Goal: Find specific page/section: Find specific page/section

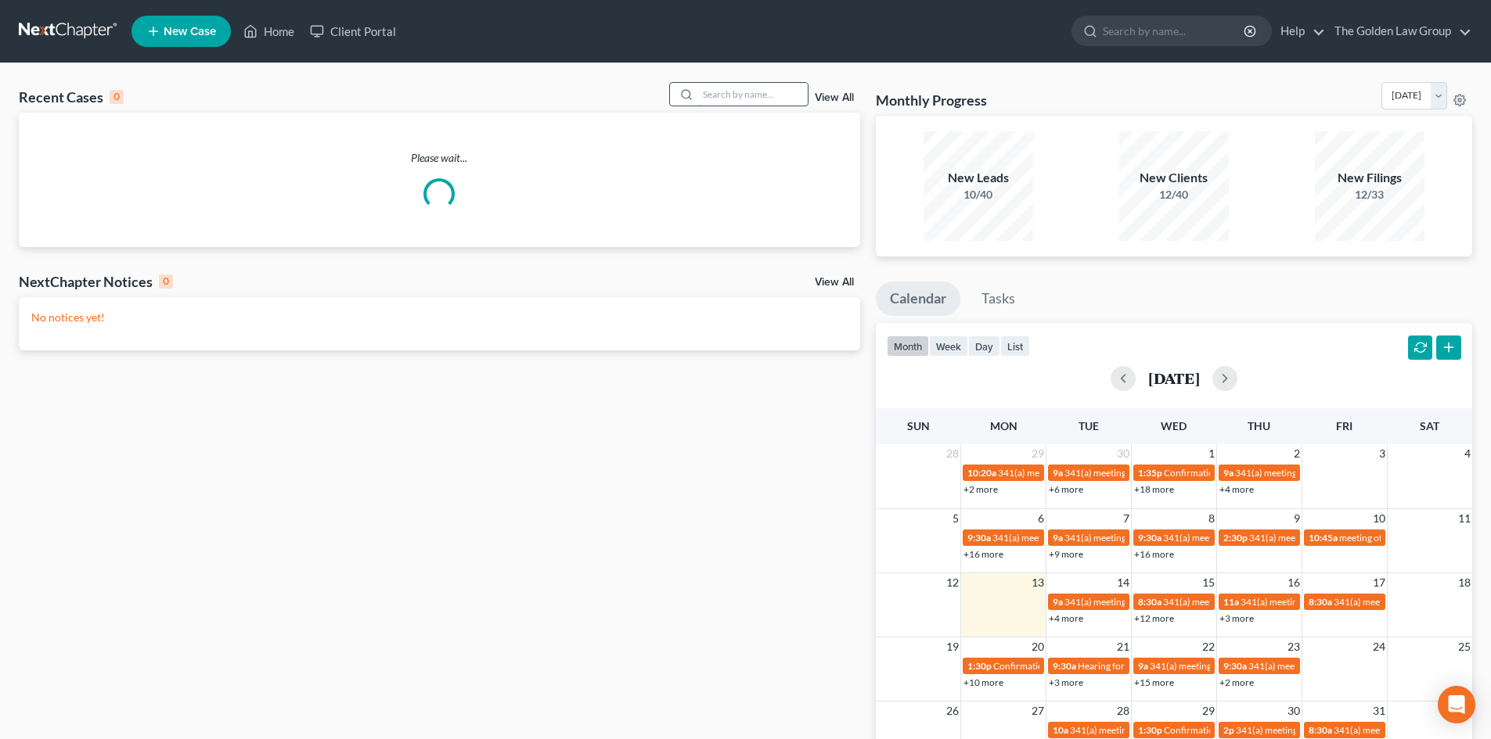
click at [775, 93] on input "search" at bounding box center [753, 94] width 110 height 23
type input "e"
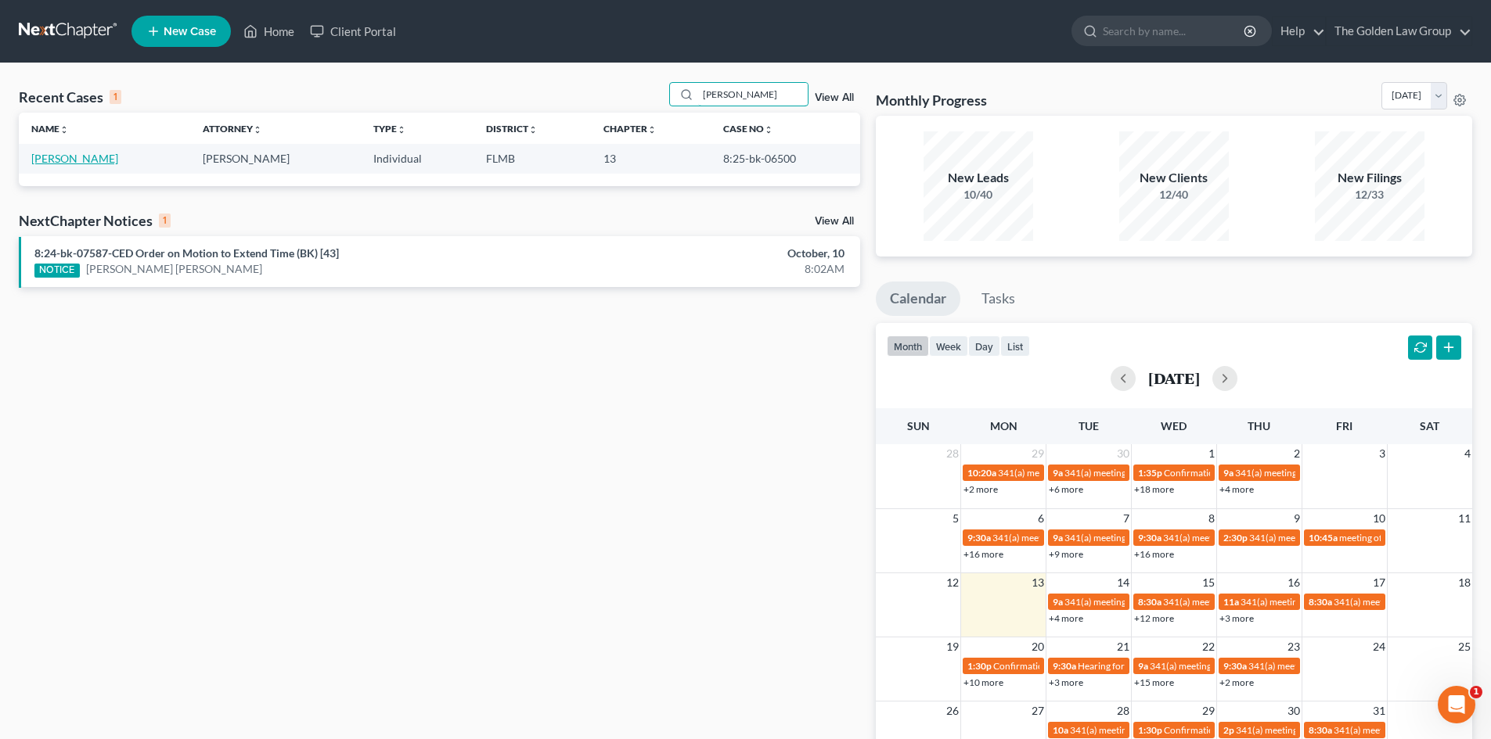
type input "[PERSON_NAME]"
click at [76, 152] on link "[PERSON_NAME]" at bounding box center [74, 158] width 87 height 13
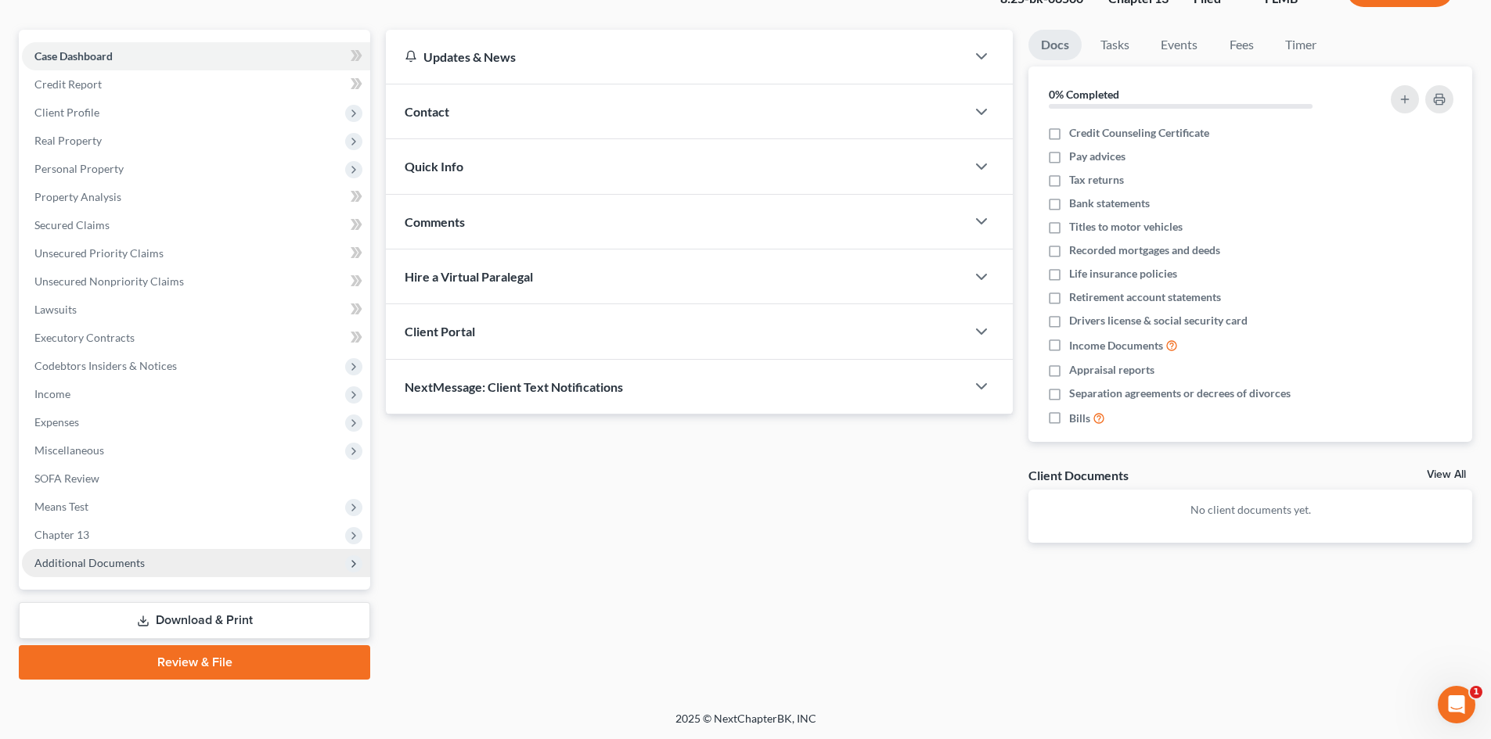
click at [146, 563] on span "Additional Documents" at bounding box center [196, 563] width 348 height 28
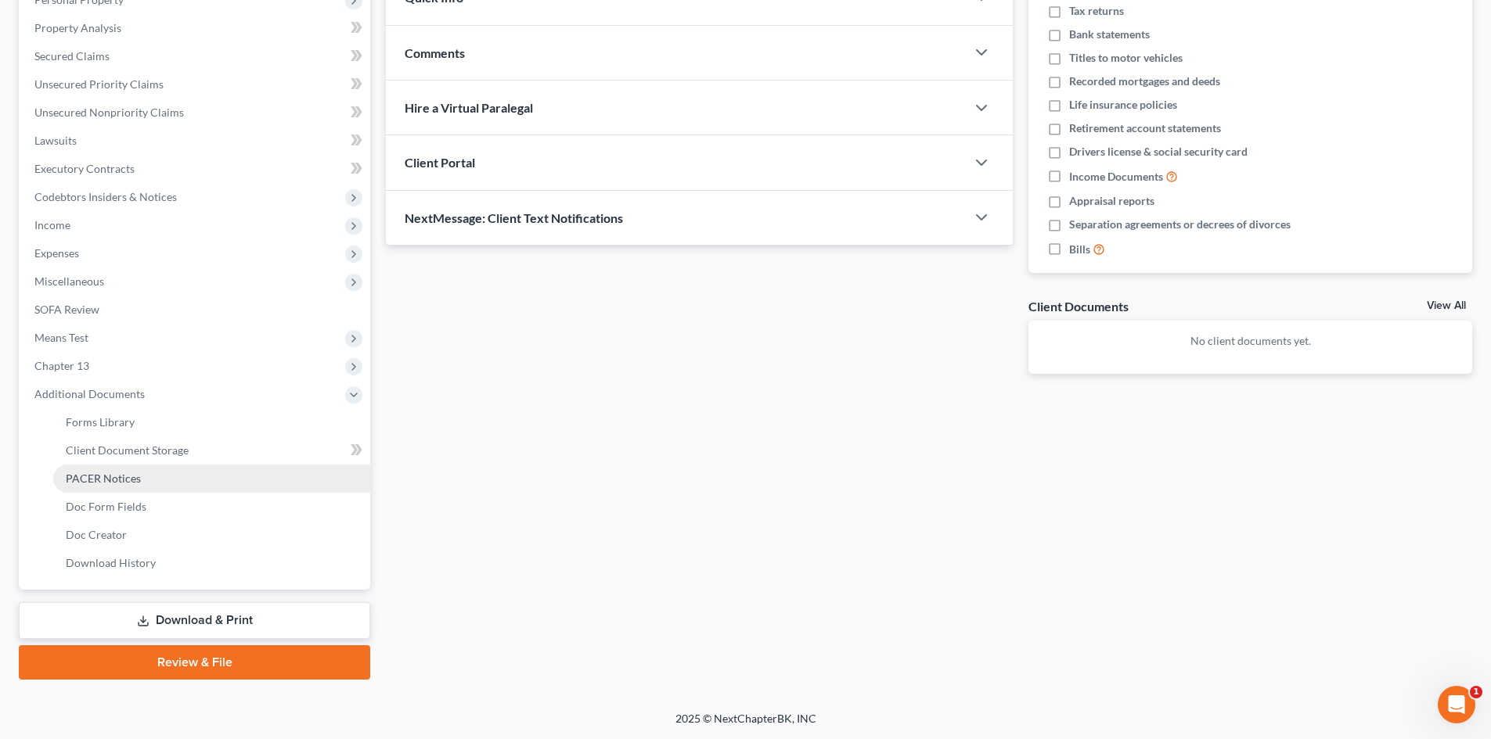
click at [127, 484] on span "PACER Notices" at bounding box center [103, 478] width 75 height 13
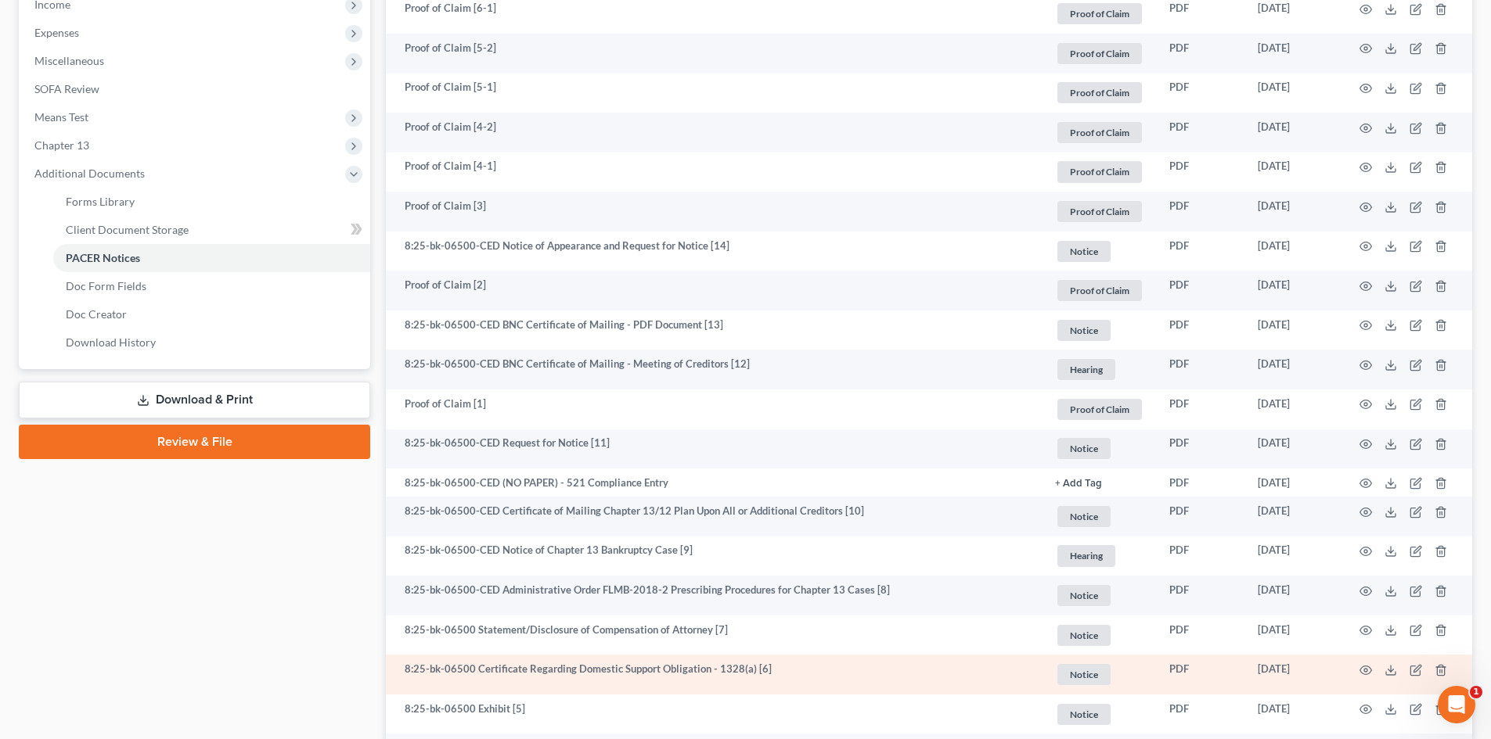
scroll to position [704, 0]
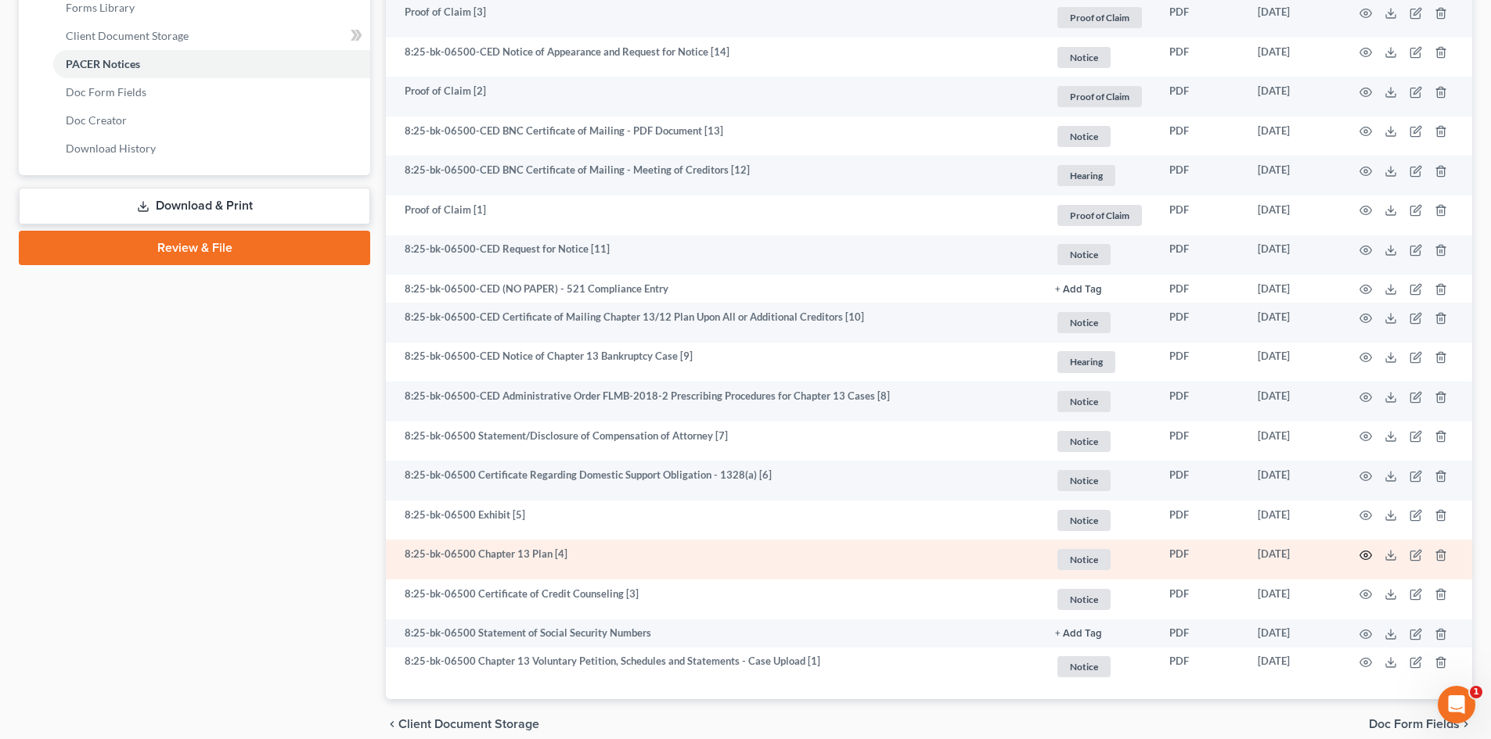
click at [1365, 550] on icon "button" at bounding box center [1365, 555] width 13 height 13
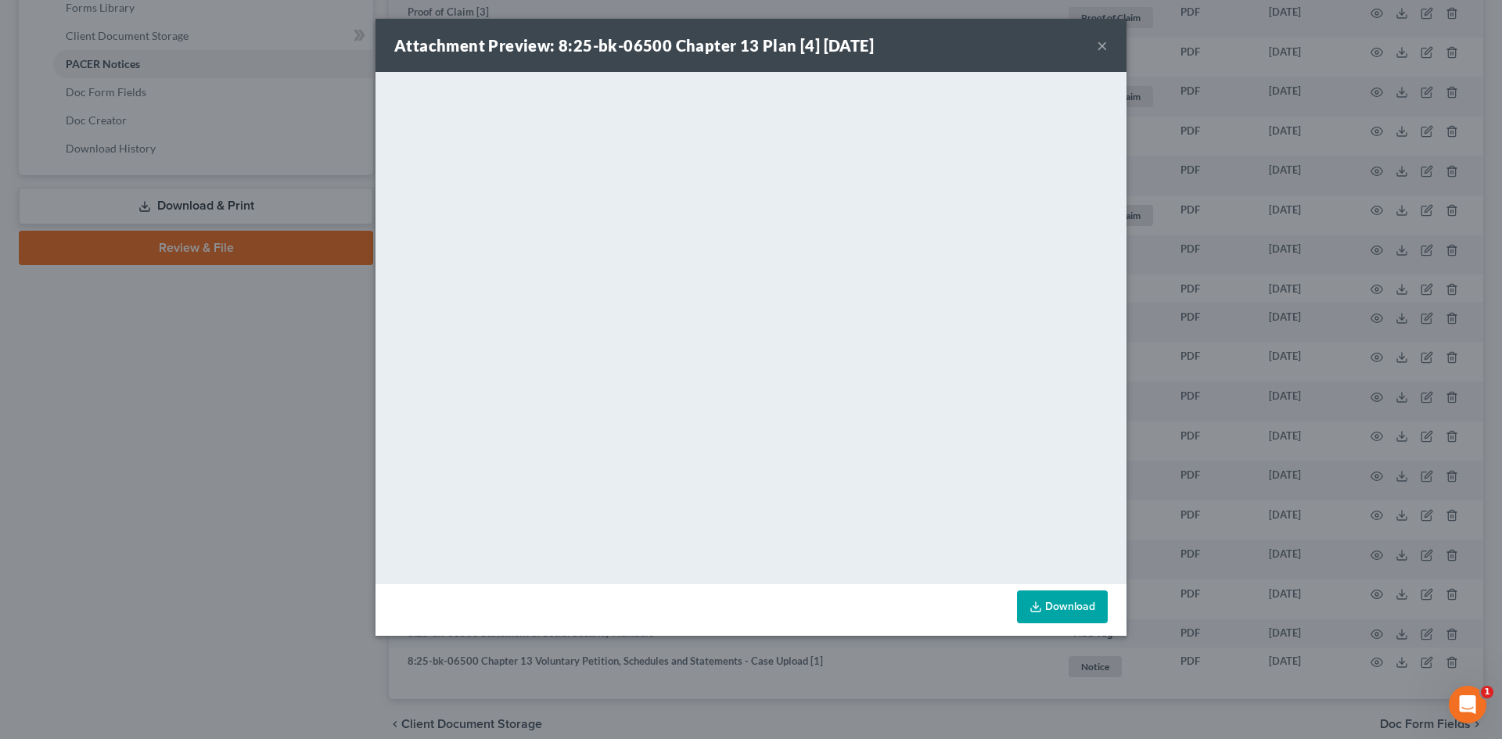
click at [1103, 45] on button "×" at bounding box center [1102, 45] width 11 height 19
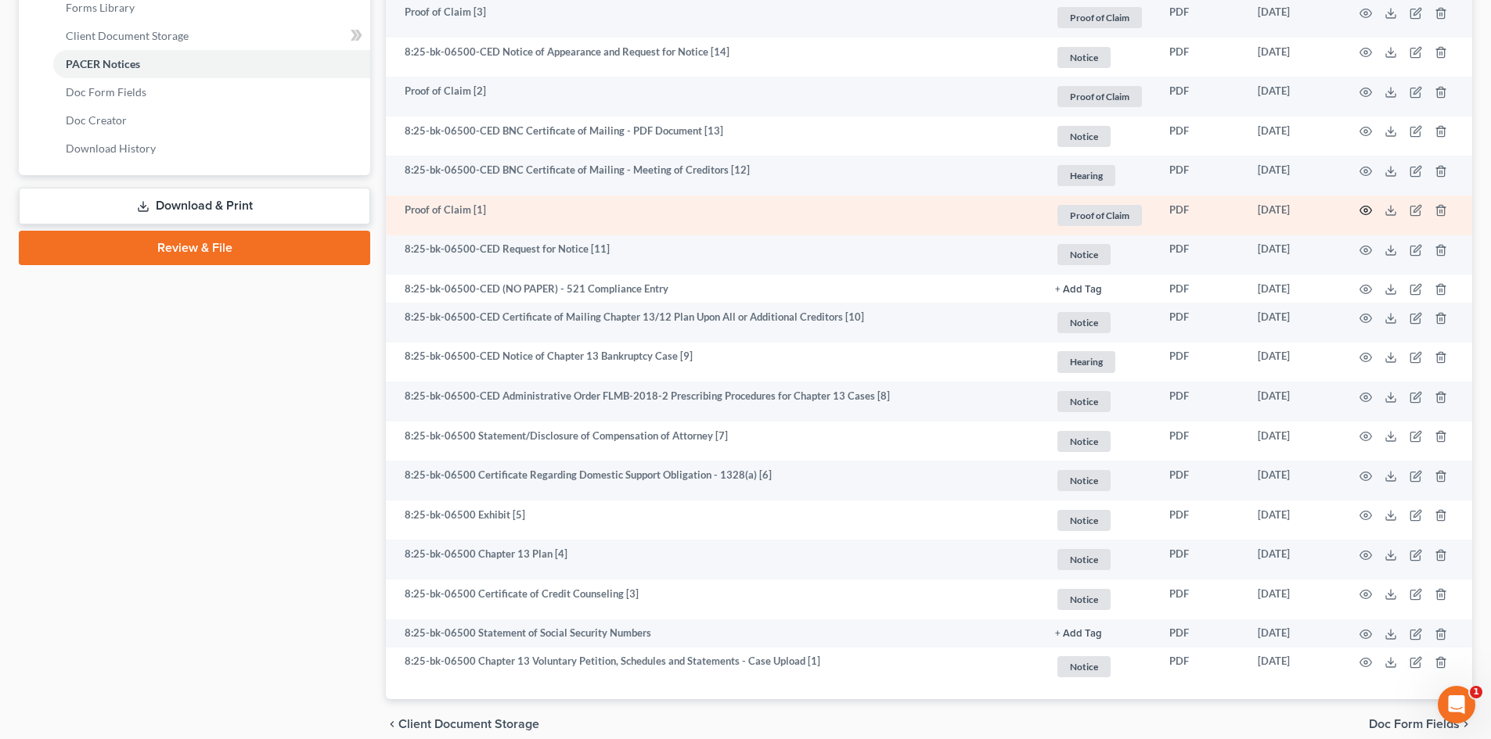
click at [1367, 210] on circle "button" at bounding box center [1365, 210] width 3 height 3
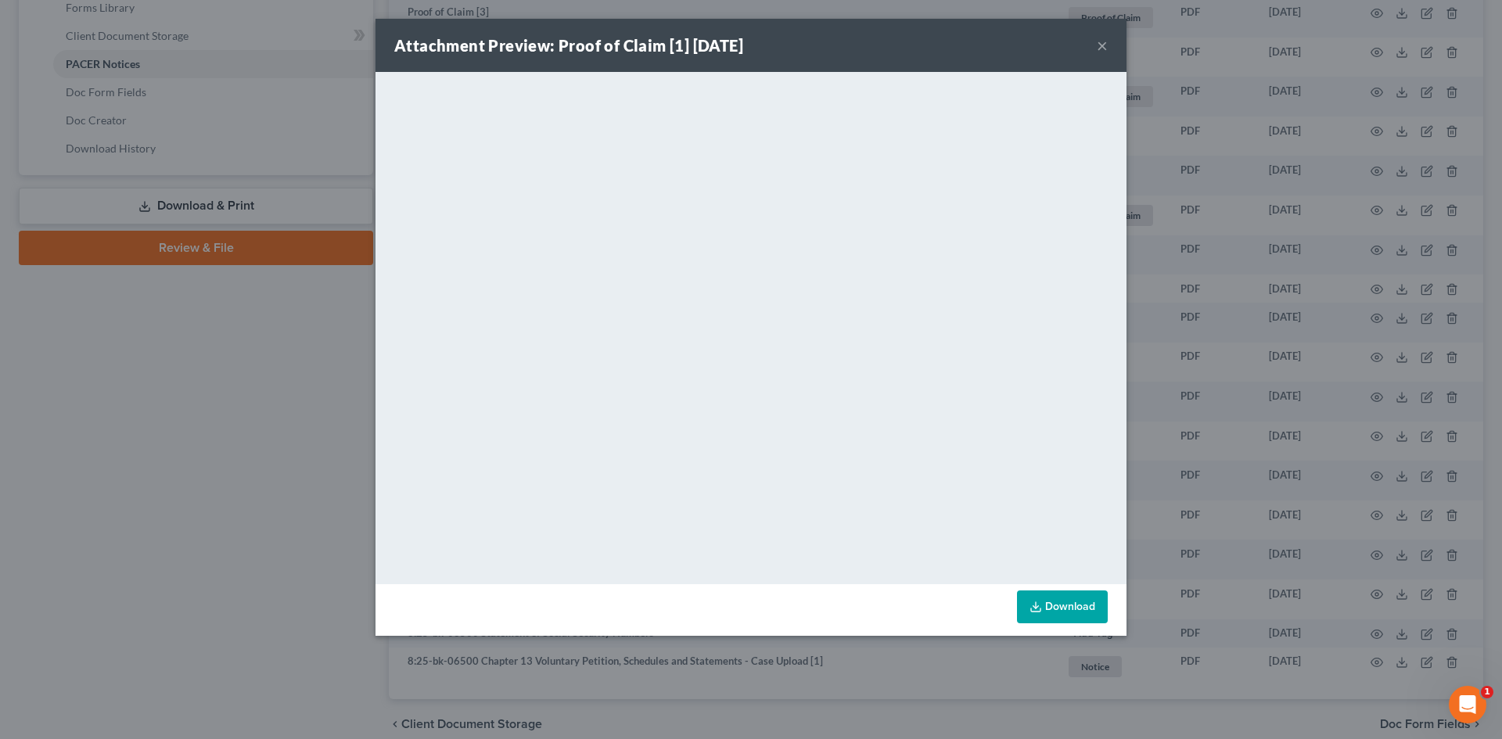
click at [1102, 44] on button "×" at bounding box center [1102, 45] width 11 height 19
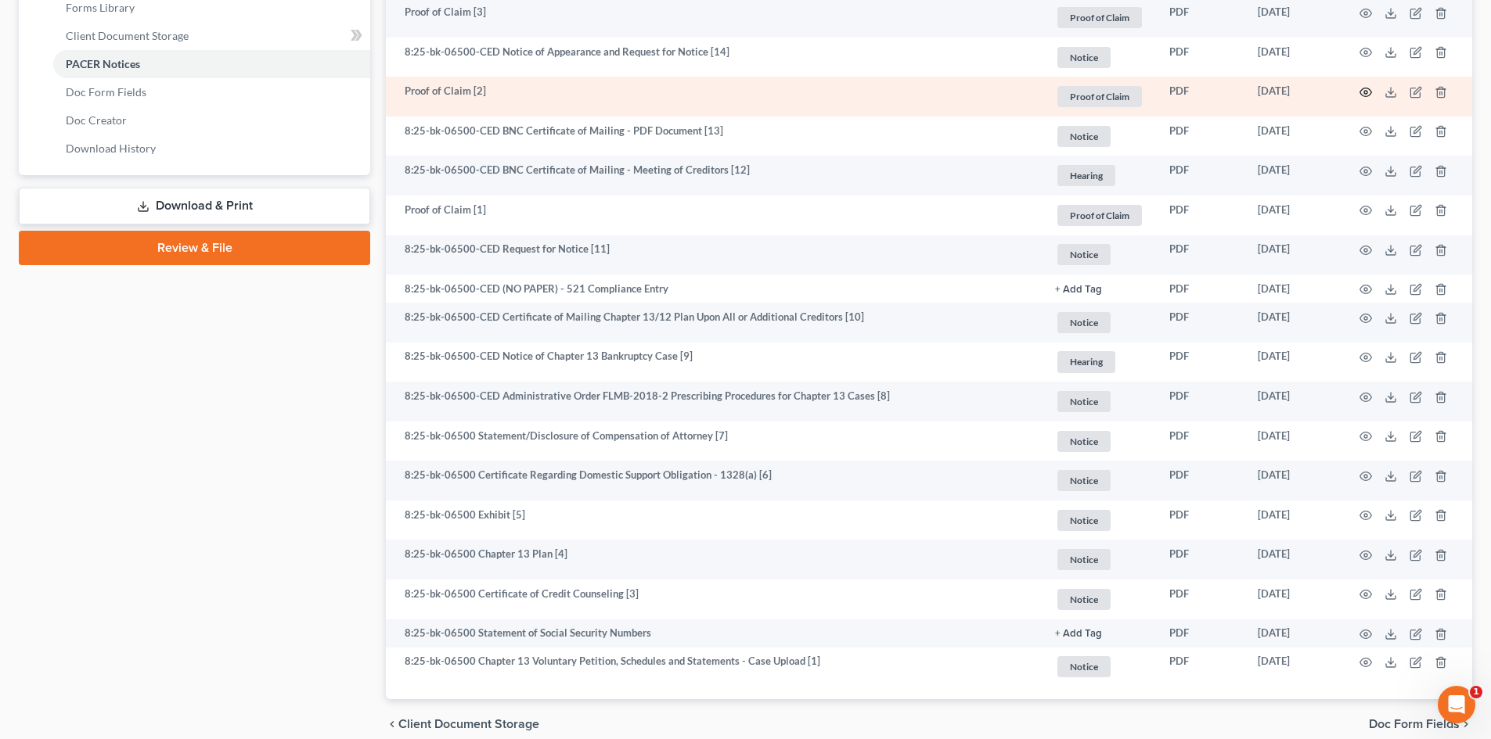
click at [1367, 91] on circle "button" at bounding box center [1365, 92] width 3 height 3
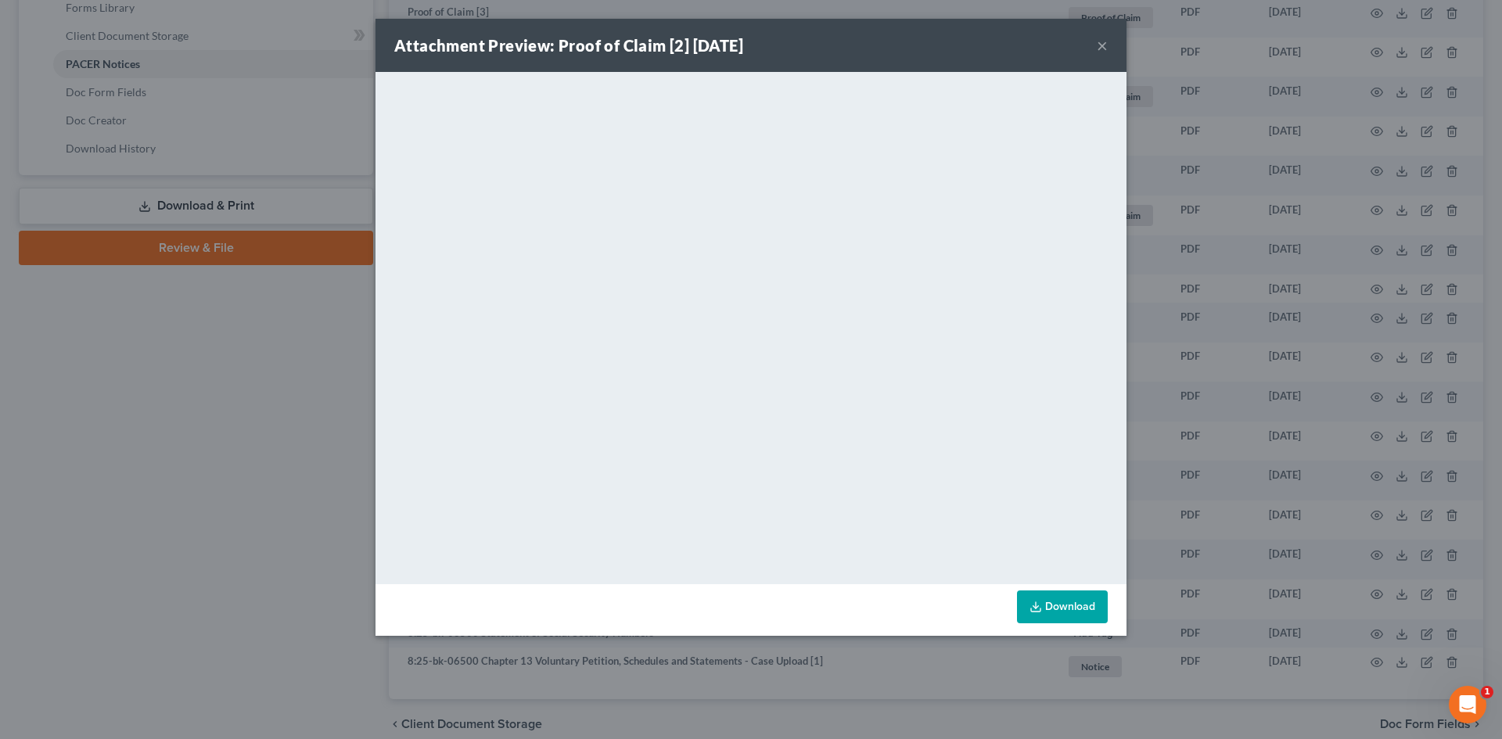
click at [1104, 43] on button "×" at bounding box center [1102, 45] width 11 height 19
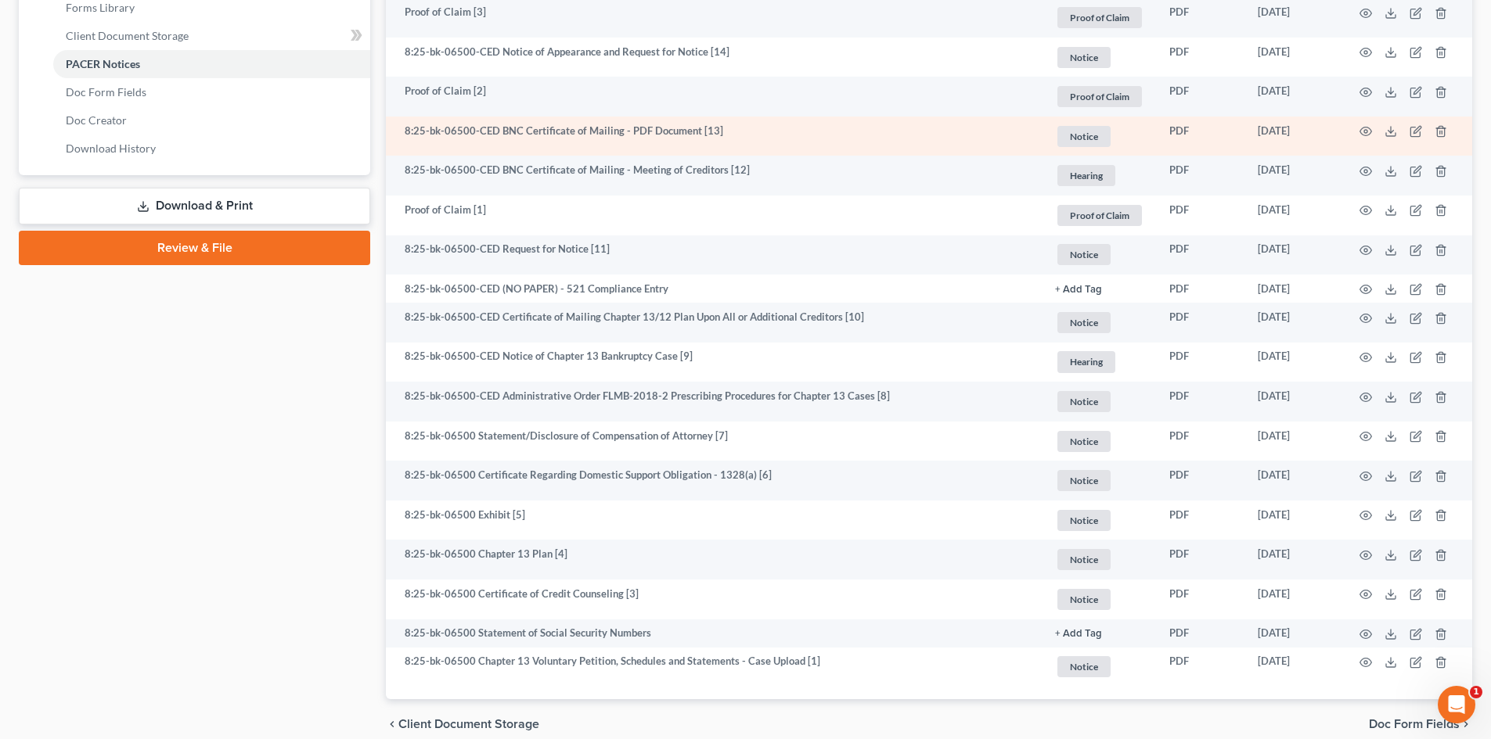
scroll to position [626, 0]
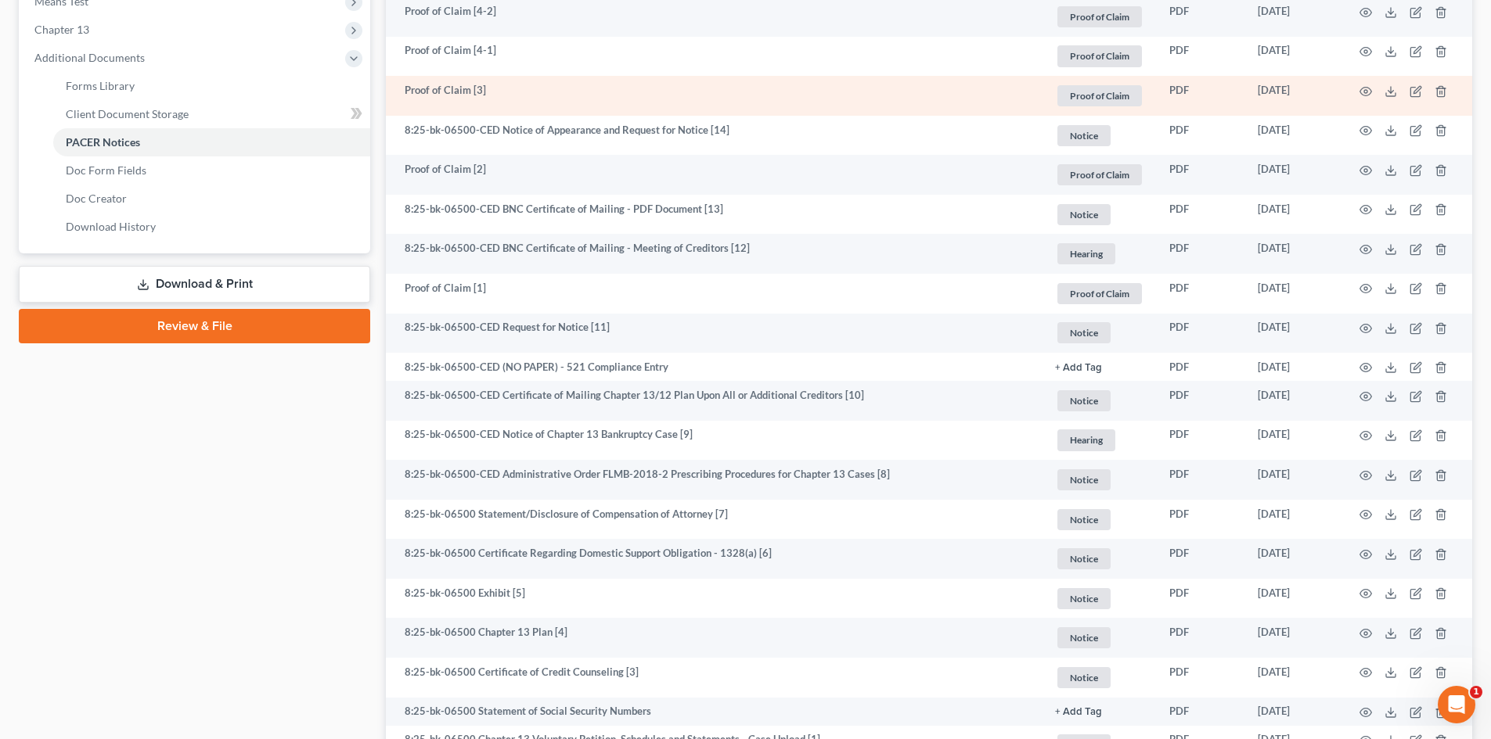
click at [1358, 88] on td at bounding box center [1405, 96] width 131 height 40
click at [1368, 91] on icon "button" at bounding box center [1365, 91] width 13 height 13
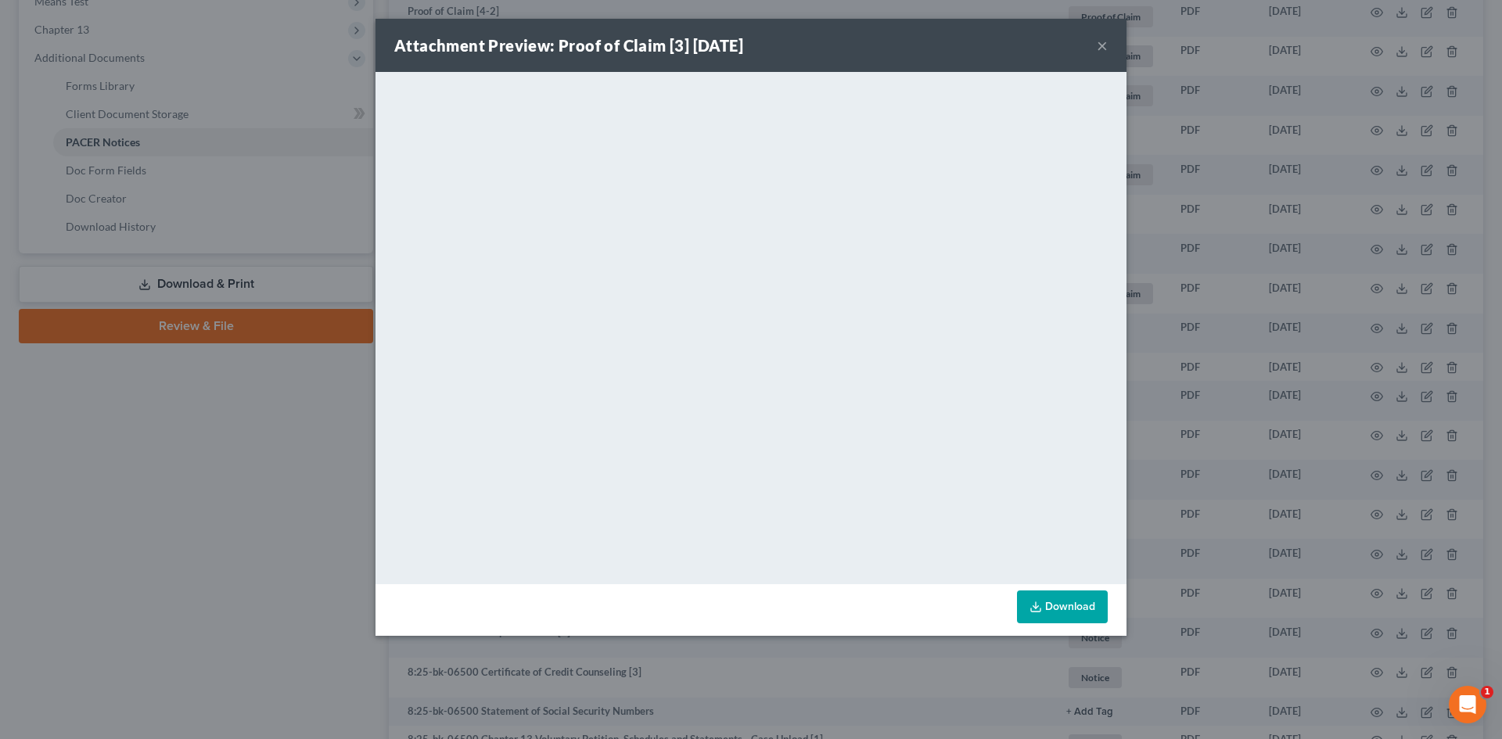
click at [1103, 45] on button "×" at bounding box center [1102, 45] width 11 height 19
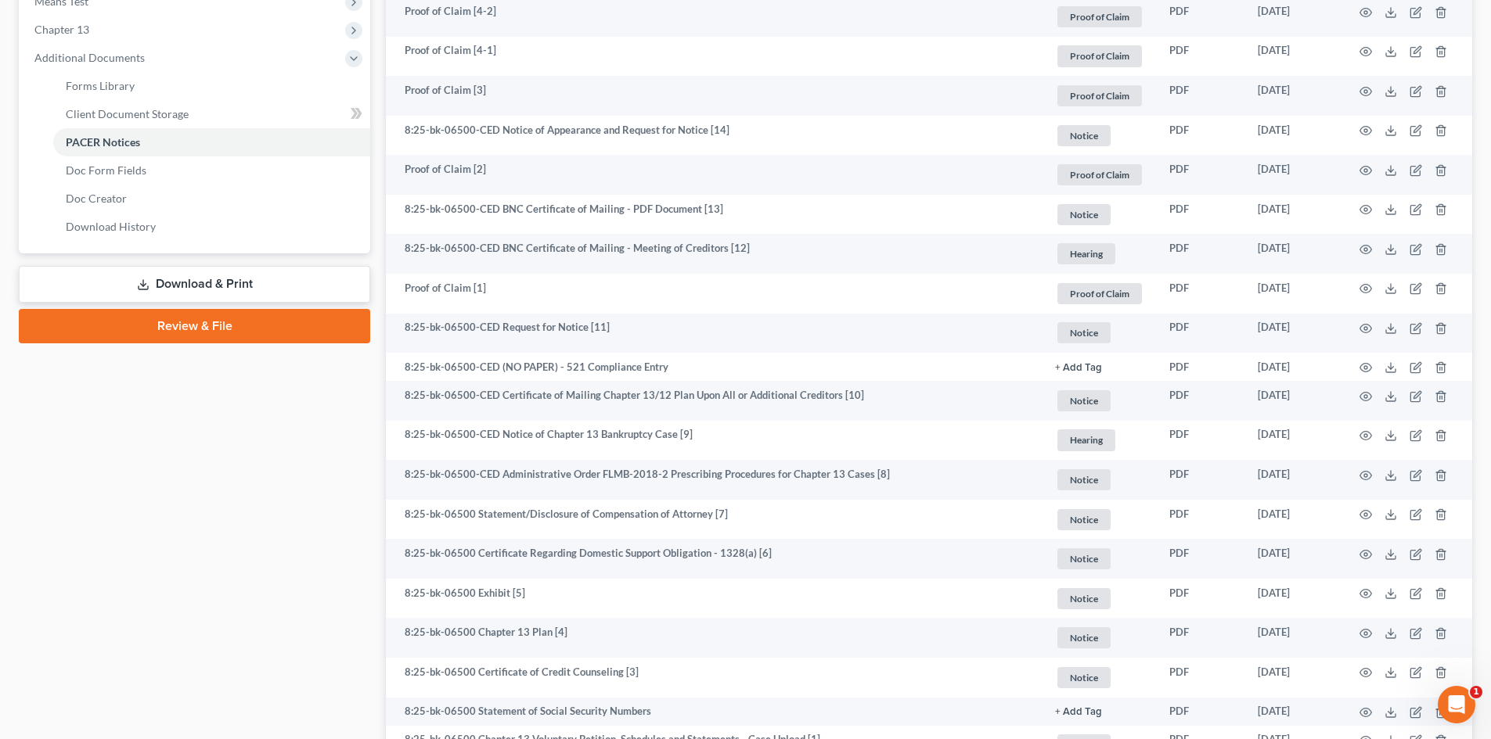
scroll to position [548, 0]
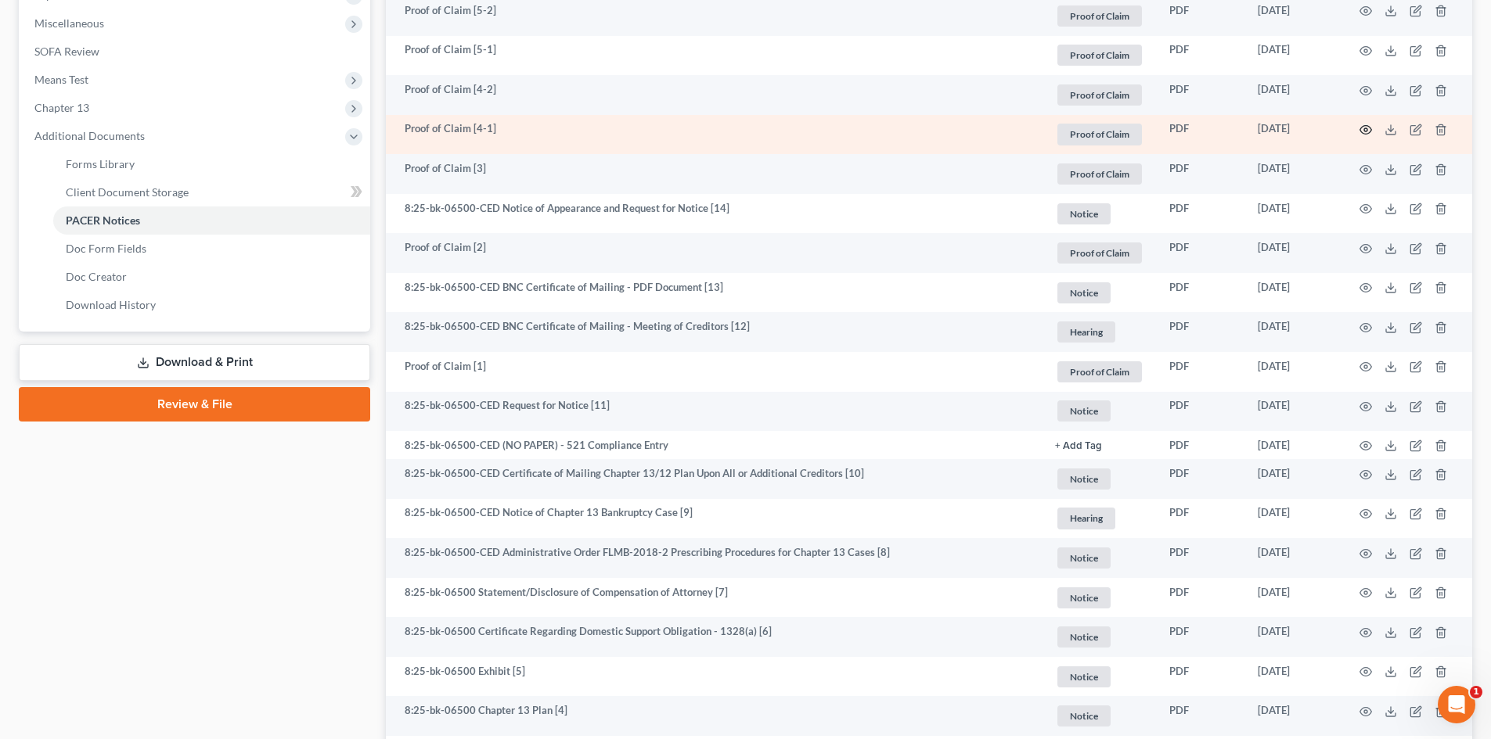
click at [1368, 124] on icon "button" at bounding box center [1365, 130] width 13 height 13
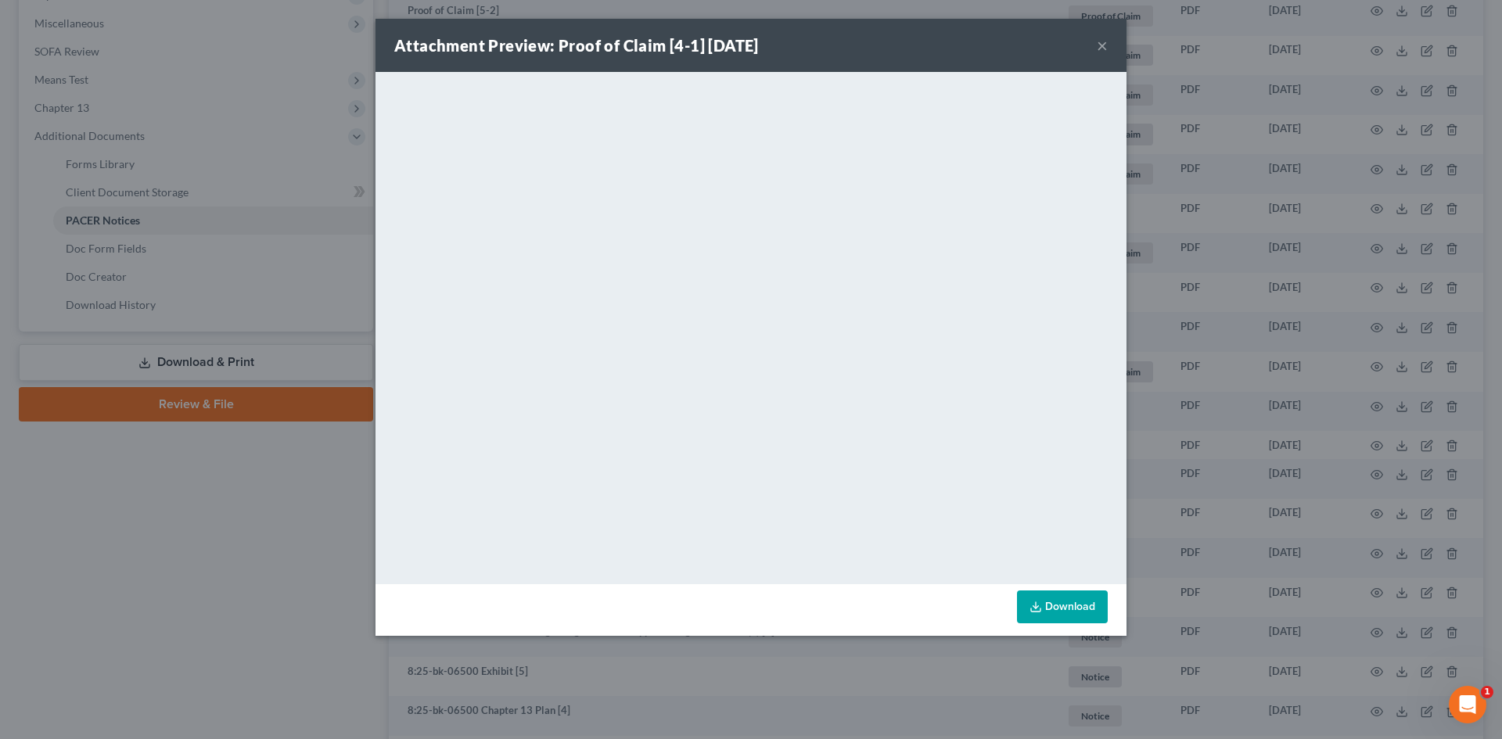
click at [1102, 41] on button "×" at bounding box center [1102, 45] width 11 height 19
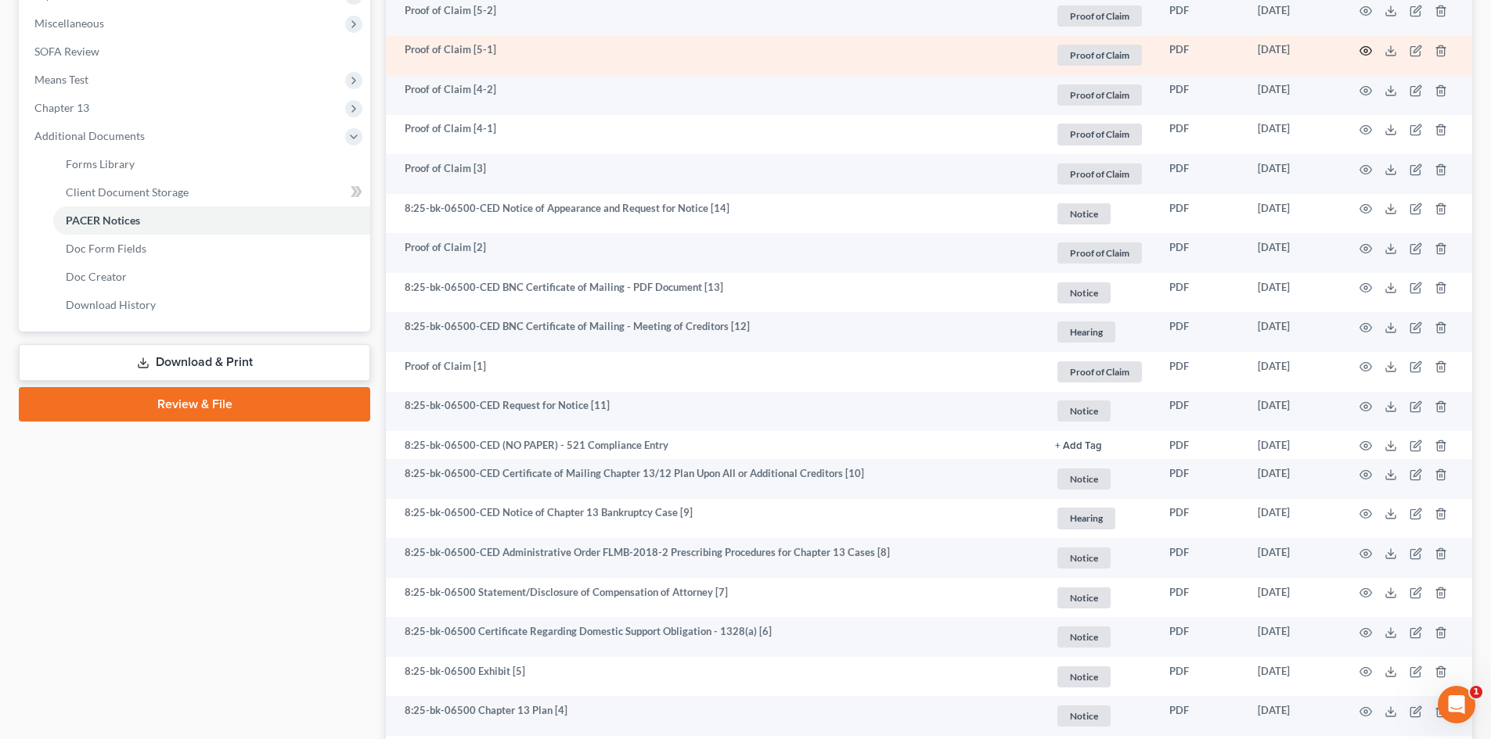
click at [1369, 52] on icon "button" at bounding box center [1365, 51] width 13 height 13
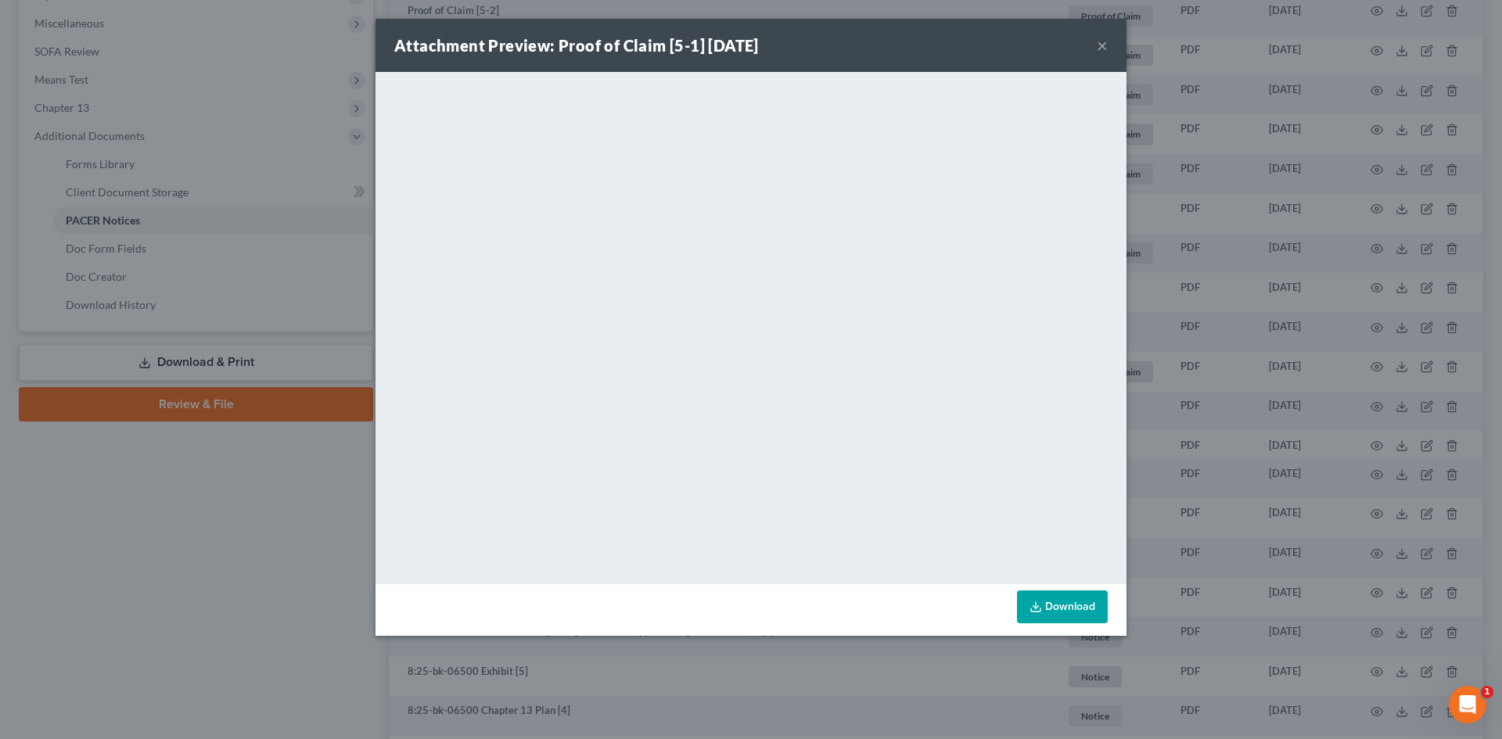
click at [1100, 46] on button "×" at bounding box center [1102, 45] width 11 height 19
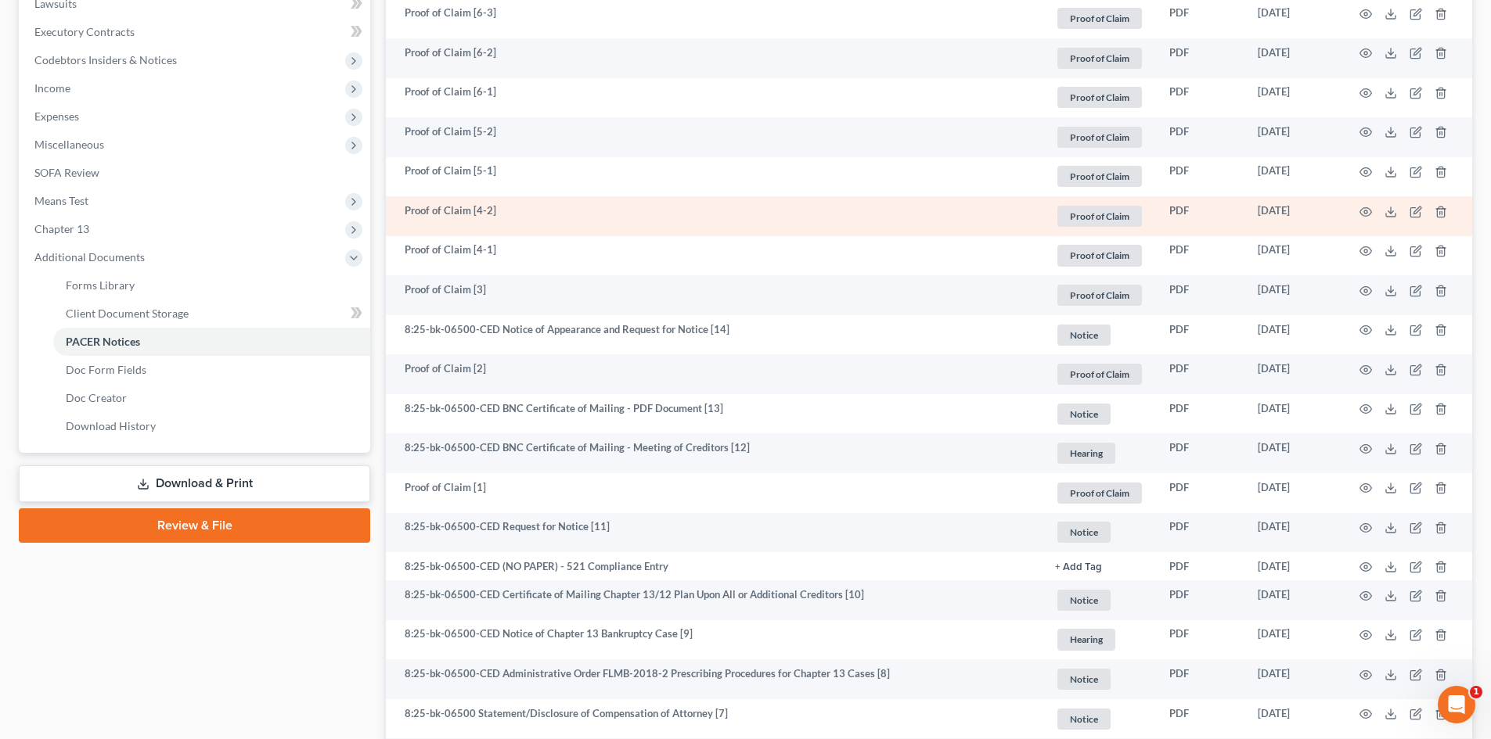
scroll to position [391, 0]
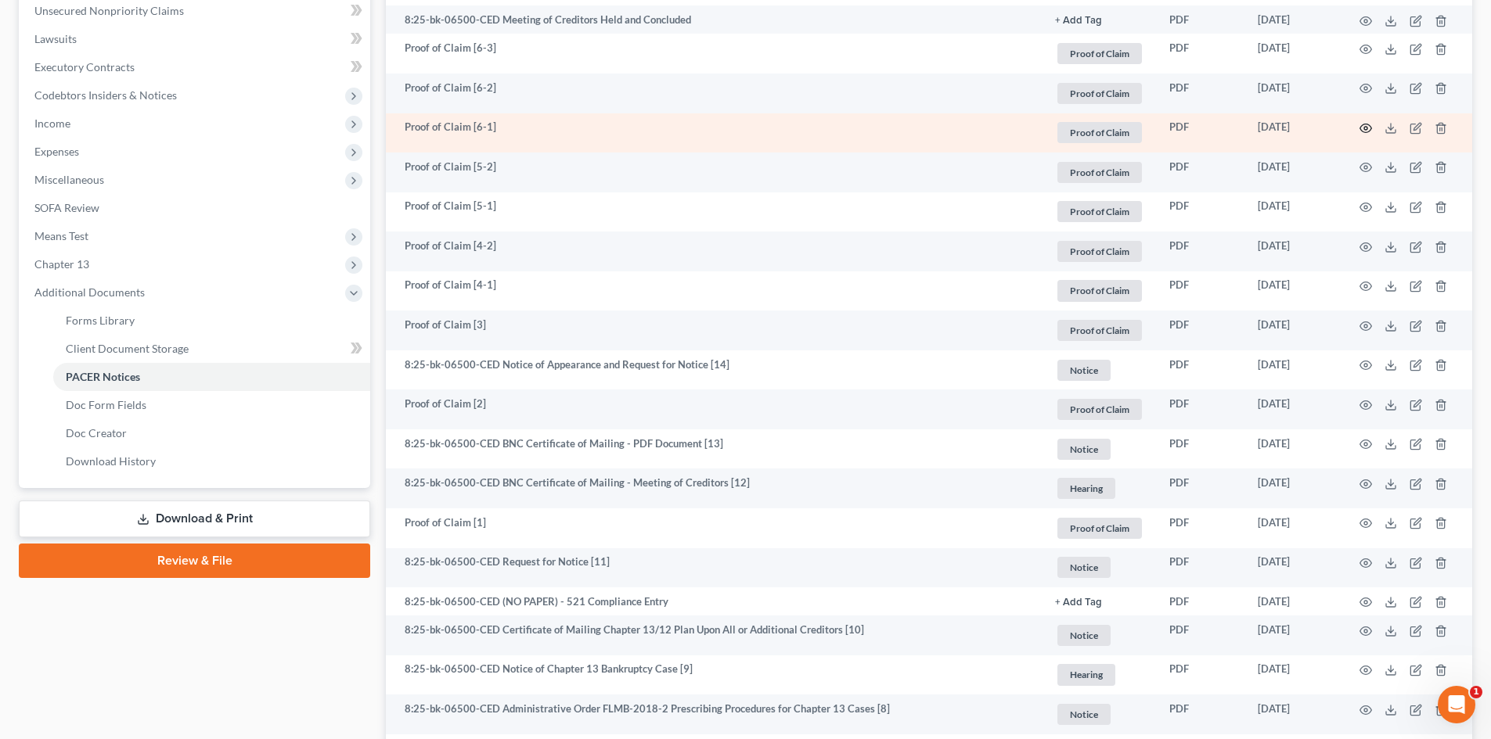
click at [1362, 127] on icon "button" at bounding box center [1365, 128] width 13 height 13
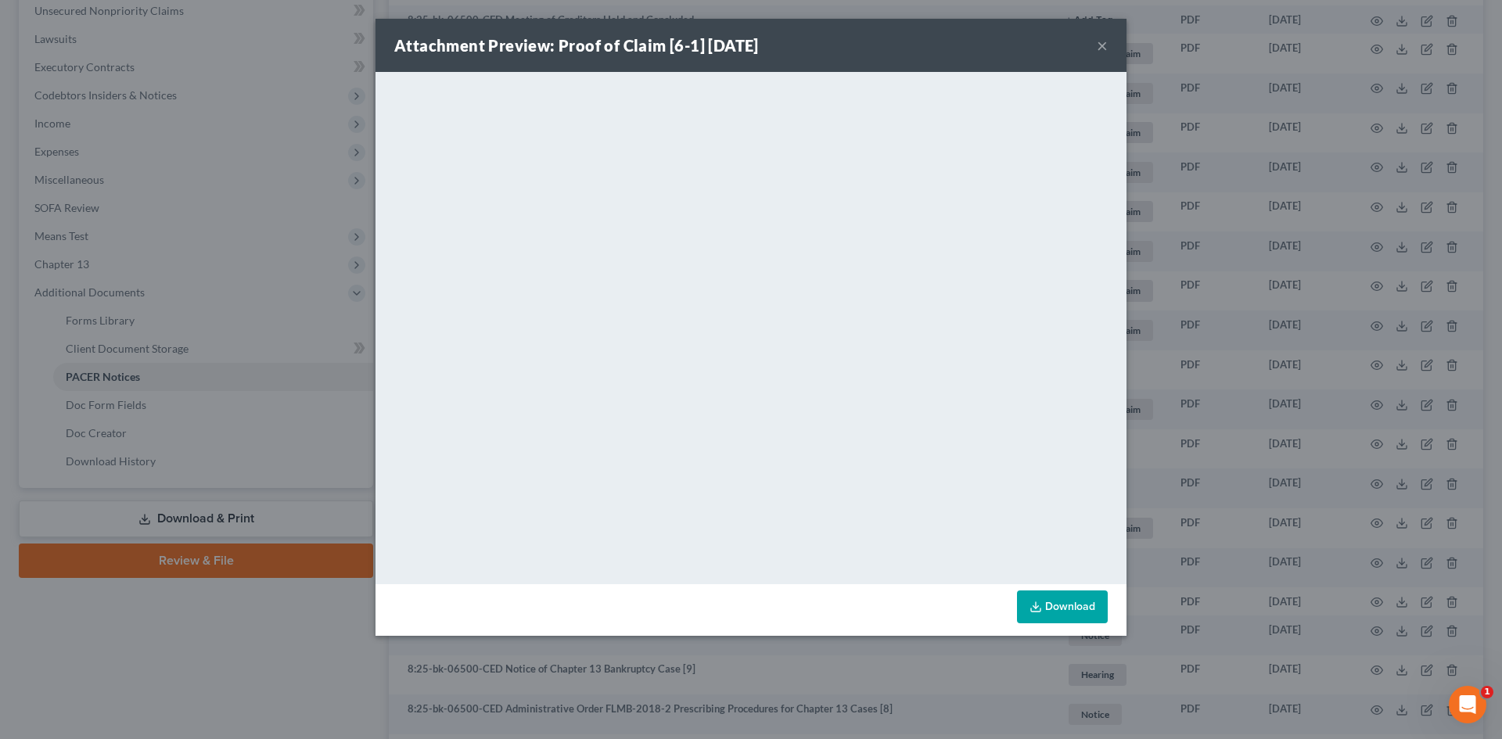
click at [1102, 45] on button "×" at bounding box center [1102, 45] width 11 height 19
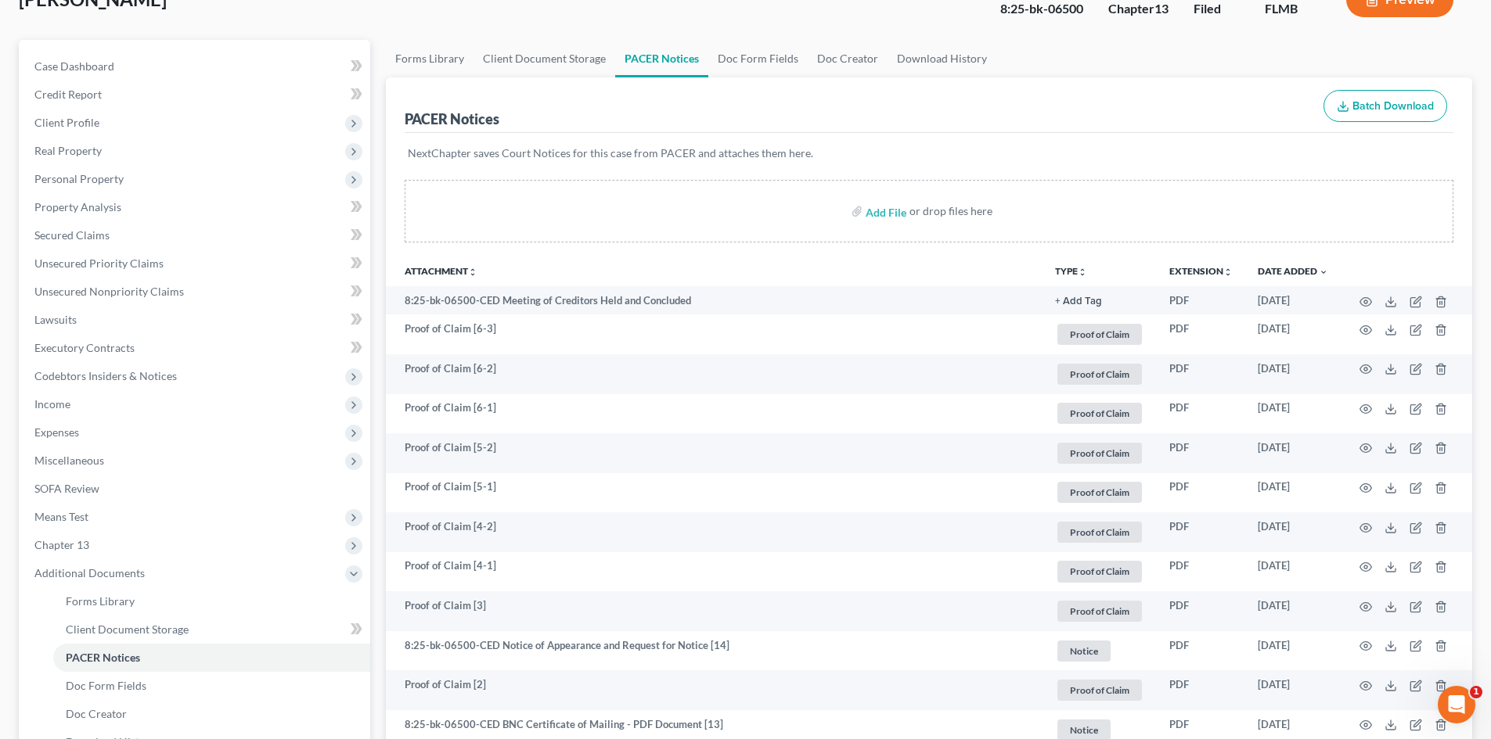
scroll to position [70, 0]
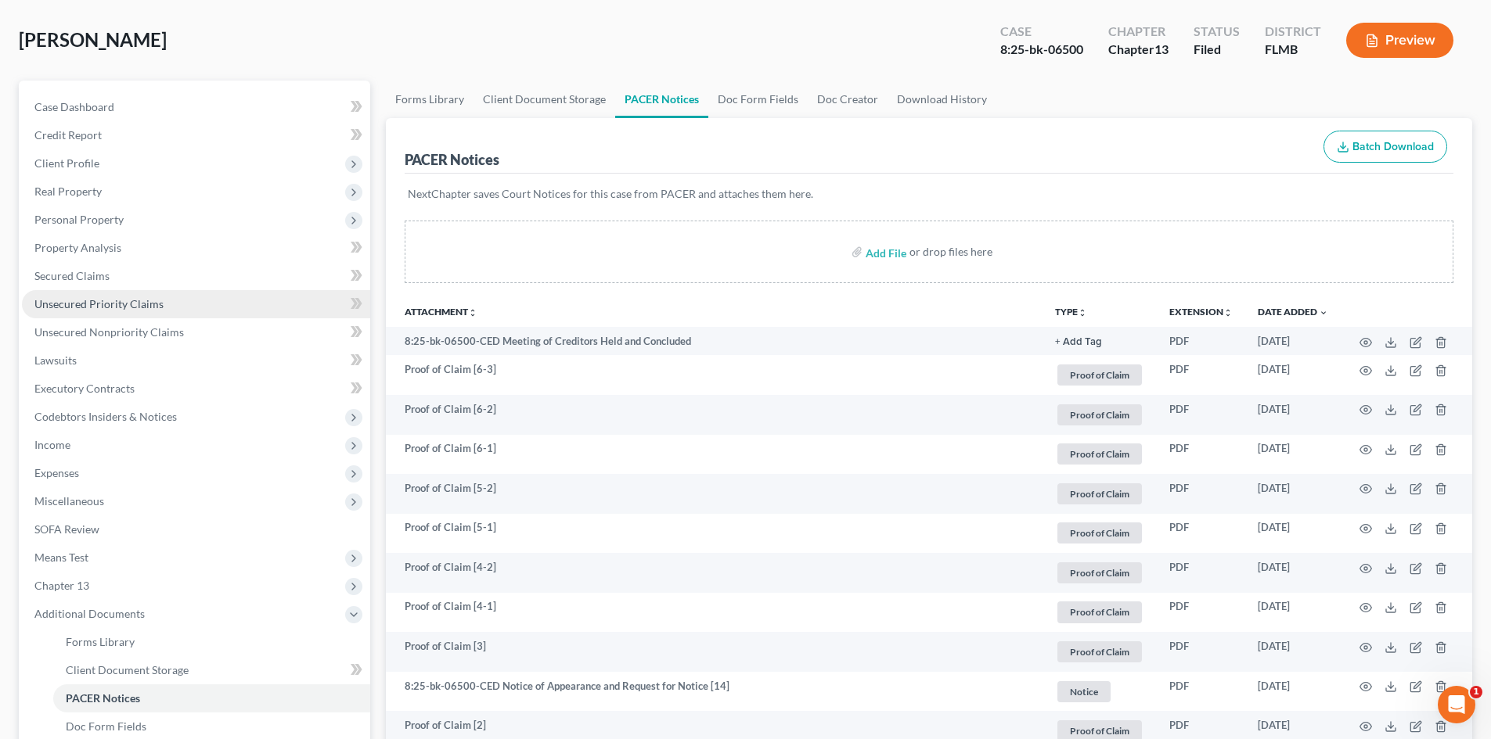
click at [114, 302] on span "Unsecured Priority Claims" at bounding box center [98, 303] width 129 height 13
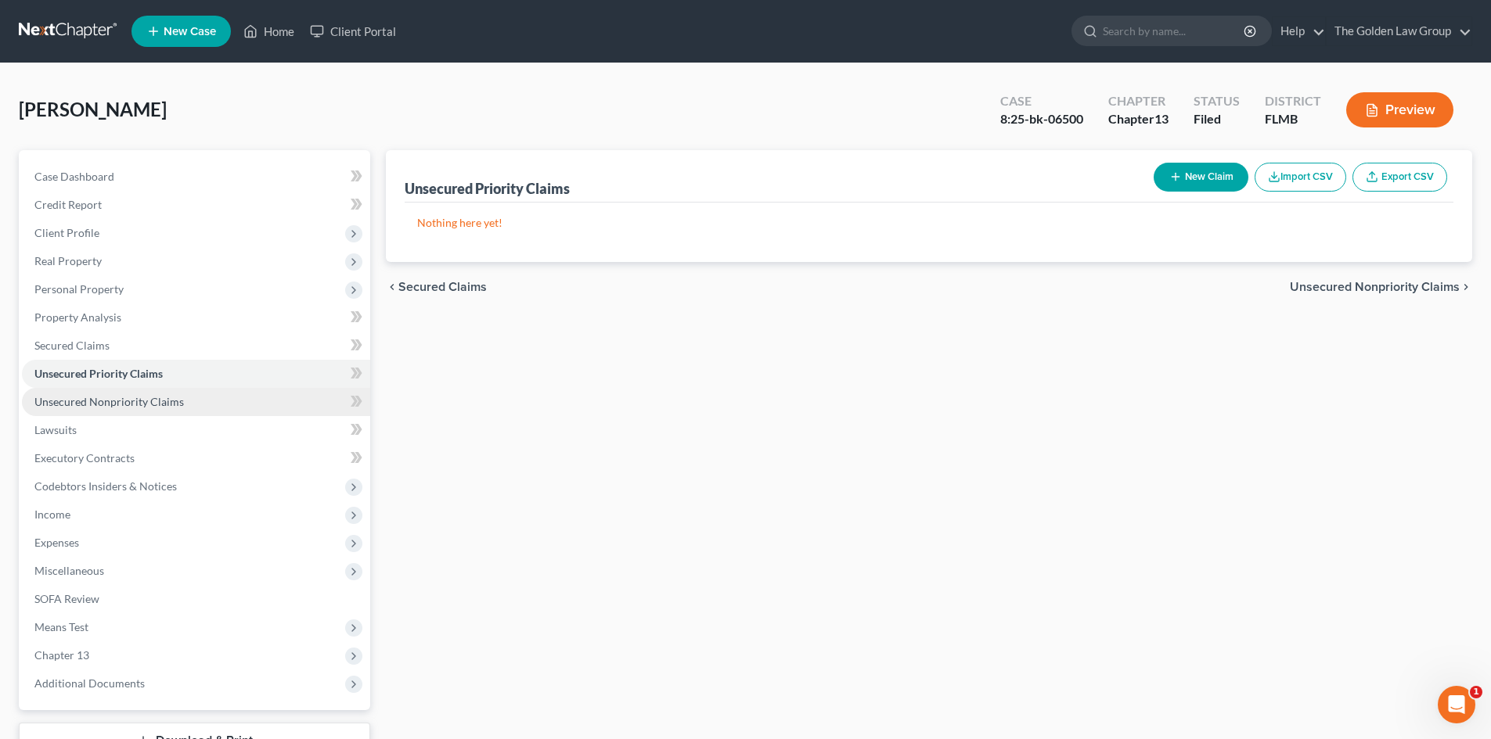
click at [120, 401] on span "Unsecured Nonpriority Claims" at bounding box center [108, 401] width 149 height 13
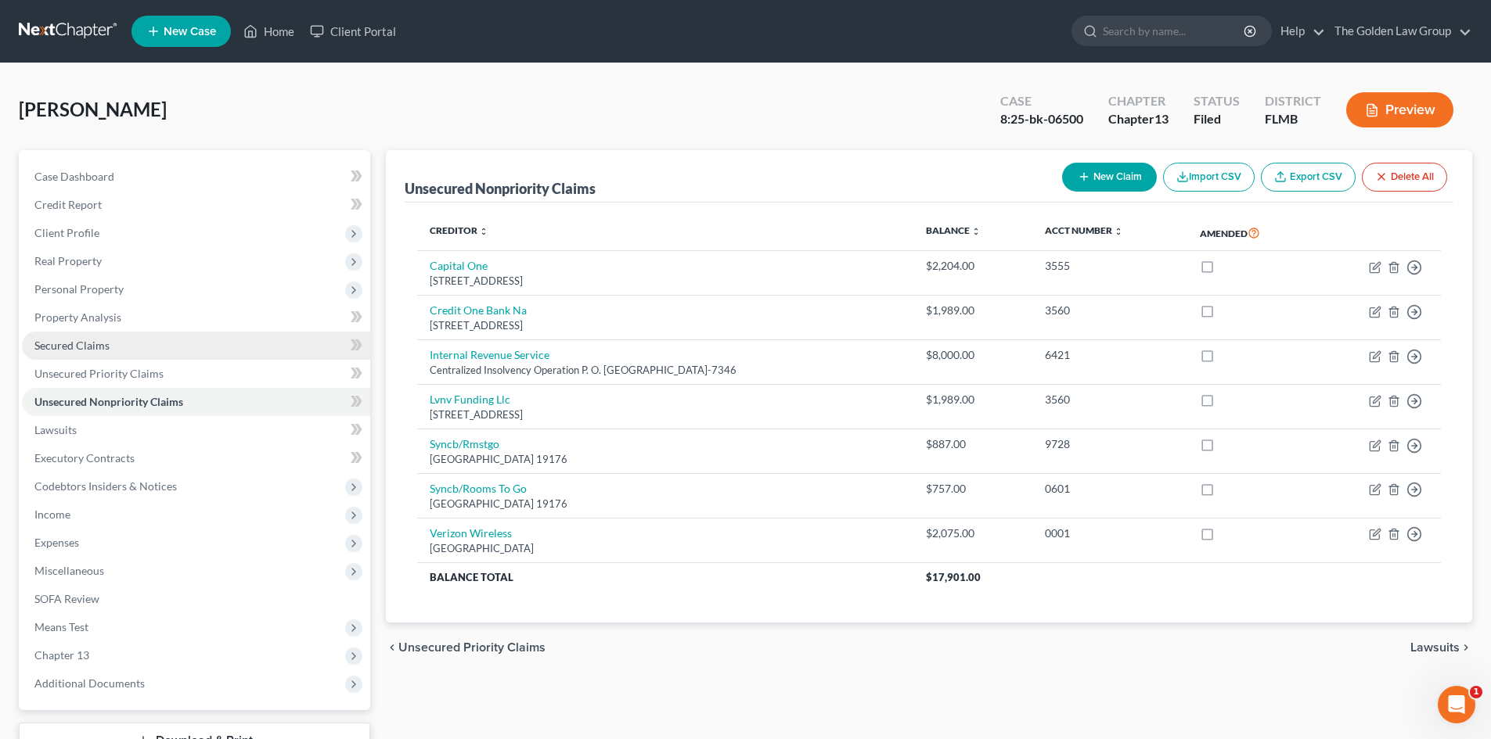
click at [95, 341] on span "Secured Claims" at bounding box center [71, 345] width 75 height 13
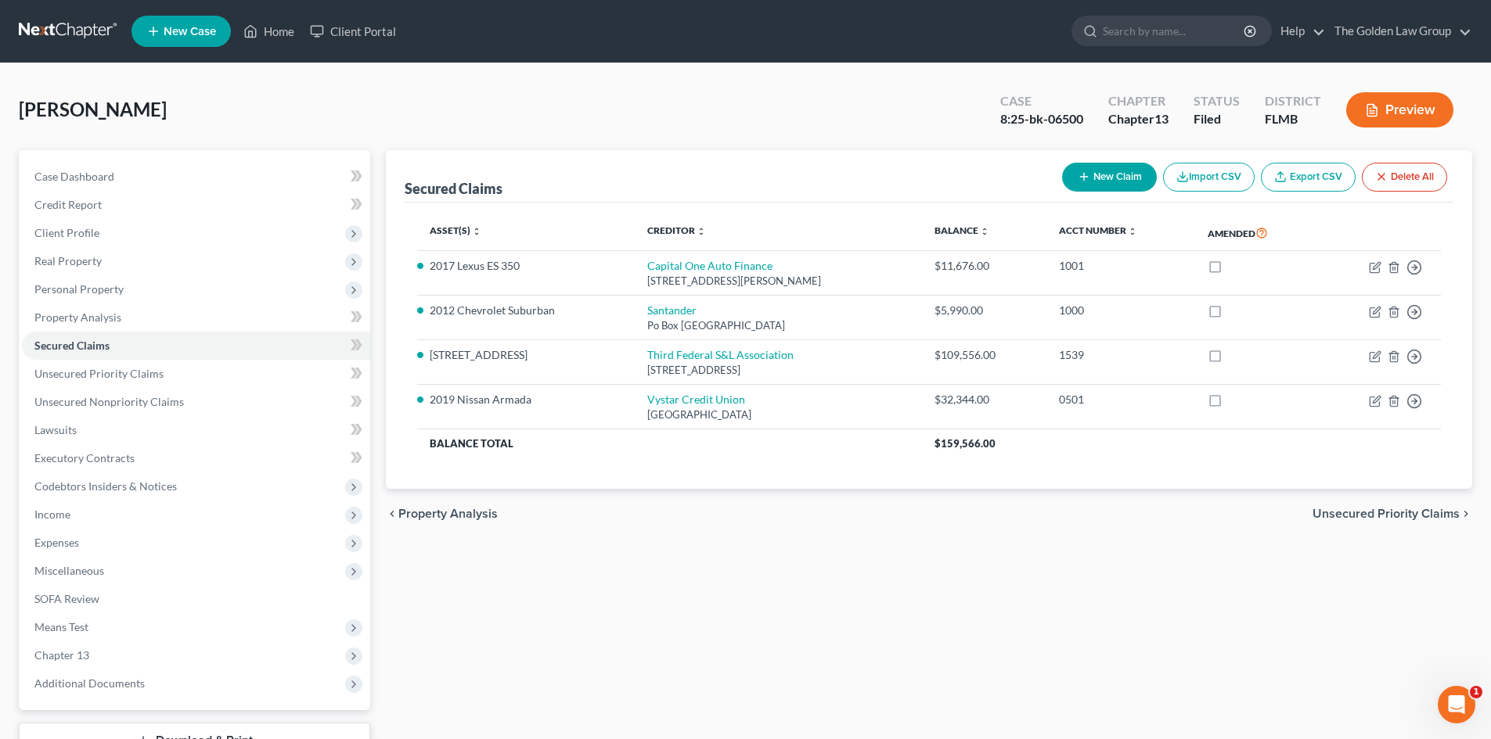
click at [81, 39] on link at bounding box center [69, 31] width 100 height 28
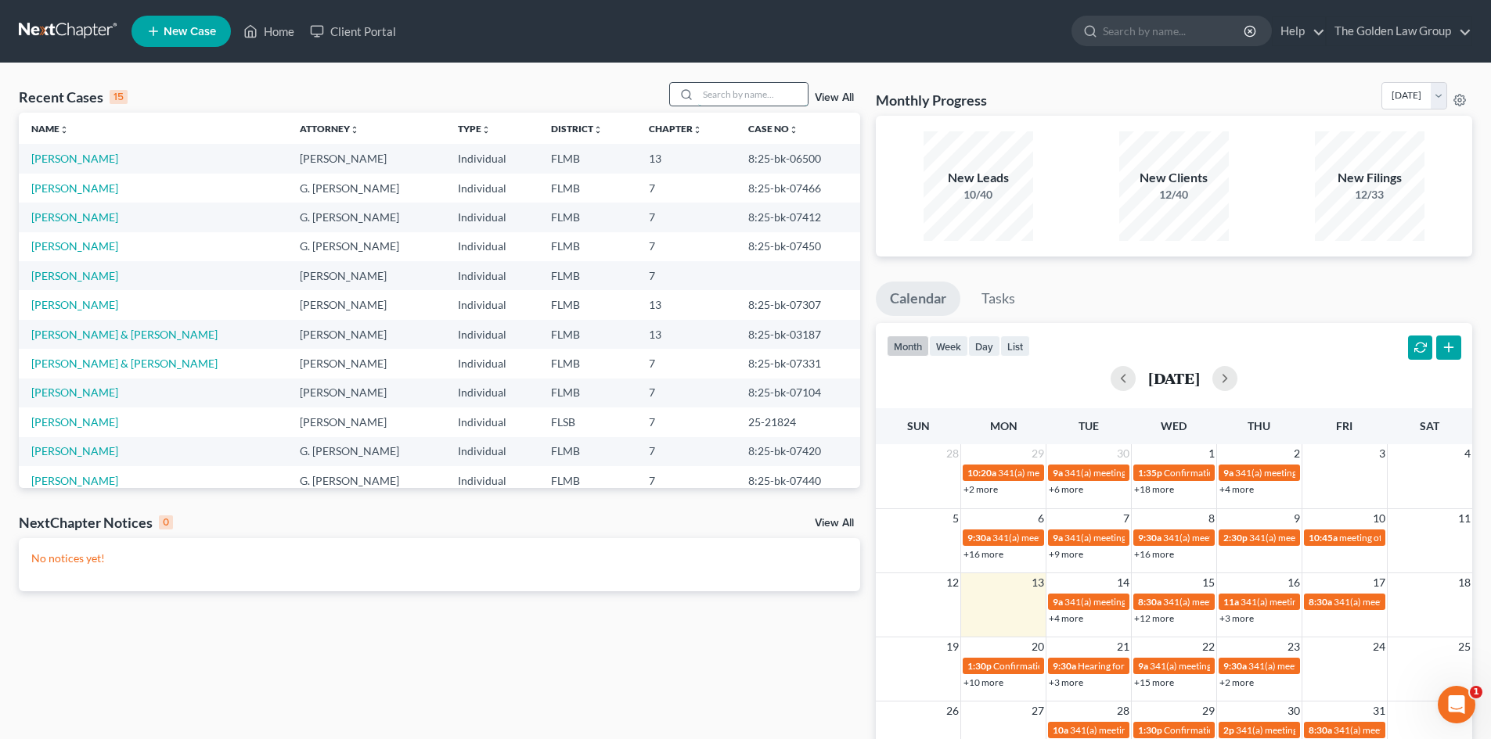
click at [731, 91] on input "search" at bounding box center [753, 94] width 110 height 23
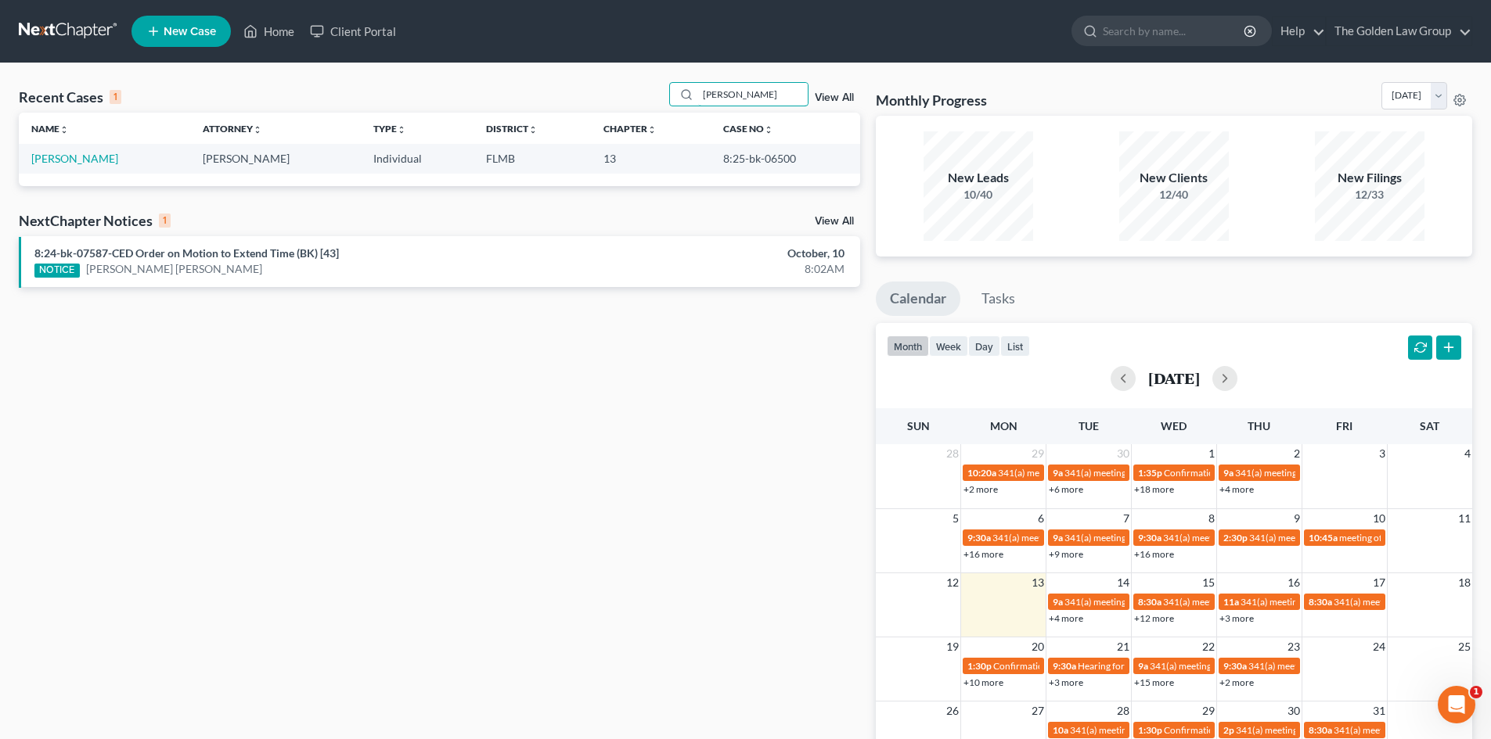
type input "davis lester"
click at [74, 163] on link "[PERSON_NAME]" at bounding box center [74, 158] width 87 height 13
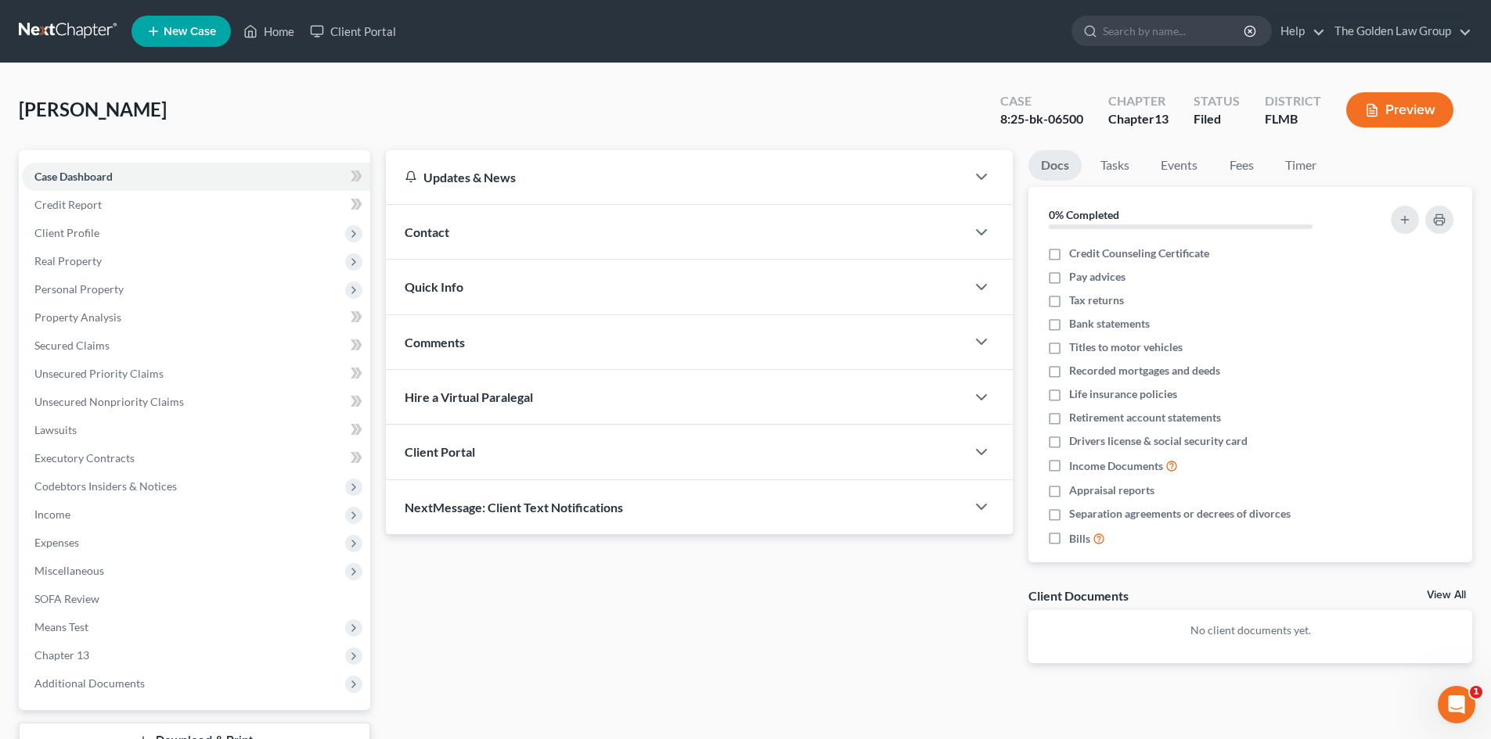
scroll to position [78, 0]
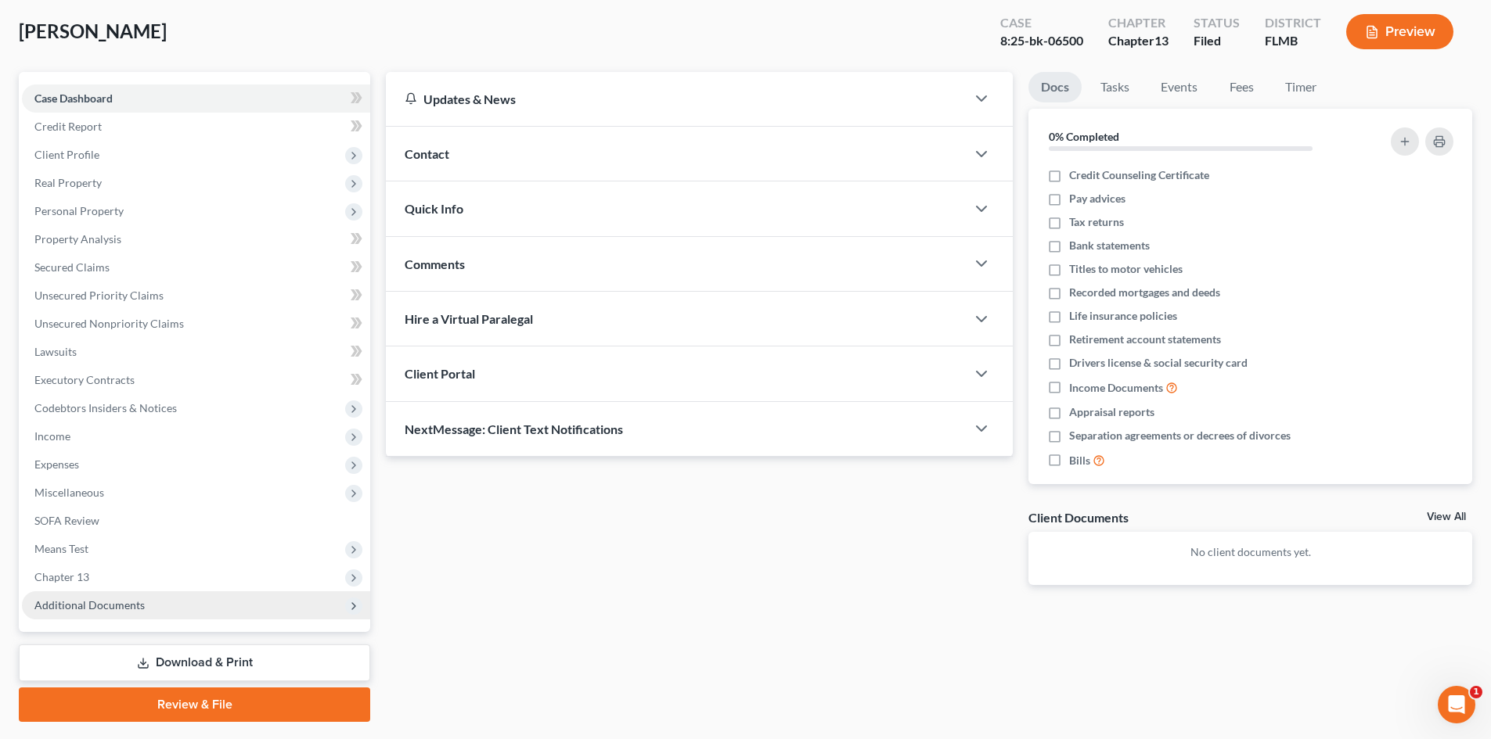
click at [104, 605] on span "Additional Documents" at bounding box center [89, 605] width 110 height 13
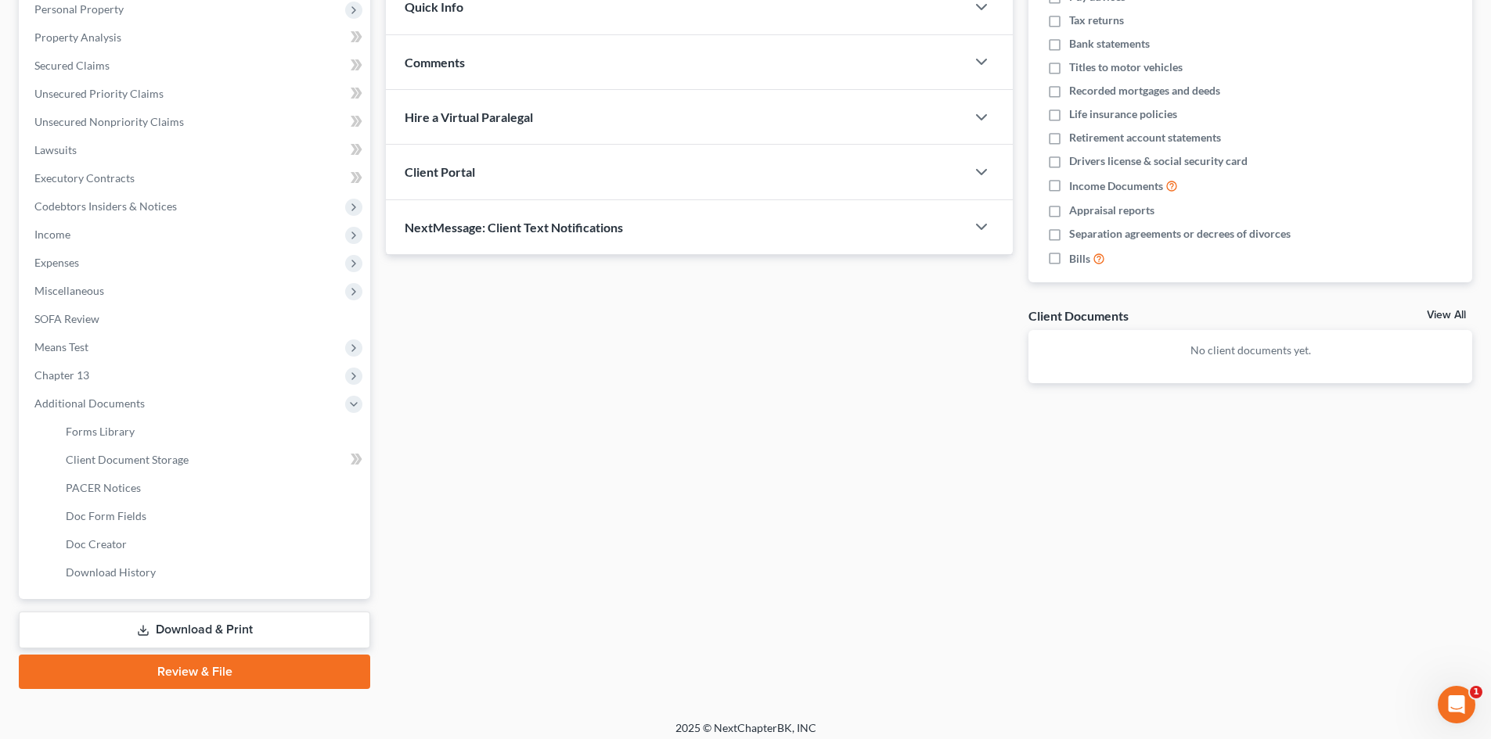
scroll to position [289, 0]
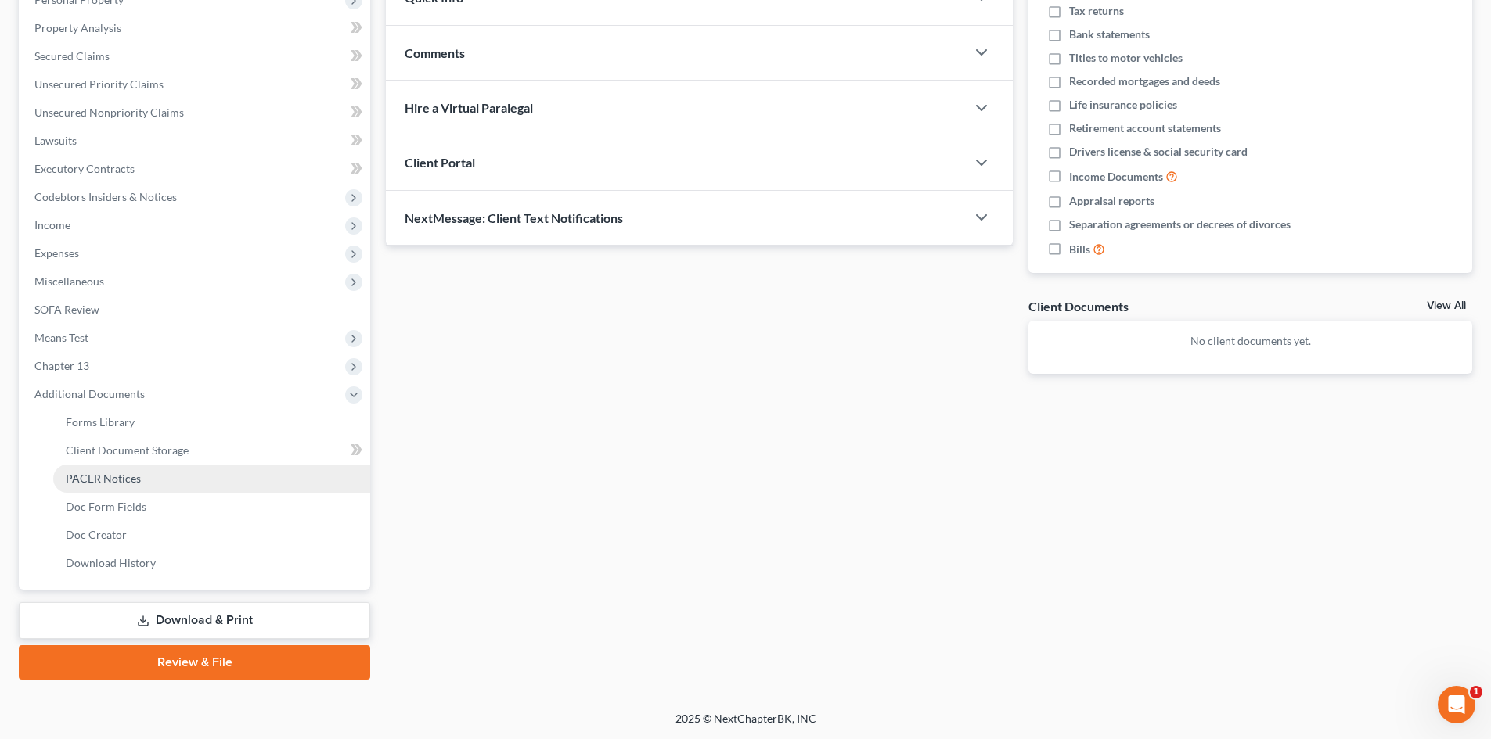
click at [120, 477] on span "PACER Notices" at bounding box center [103, 478] width 75 height 13
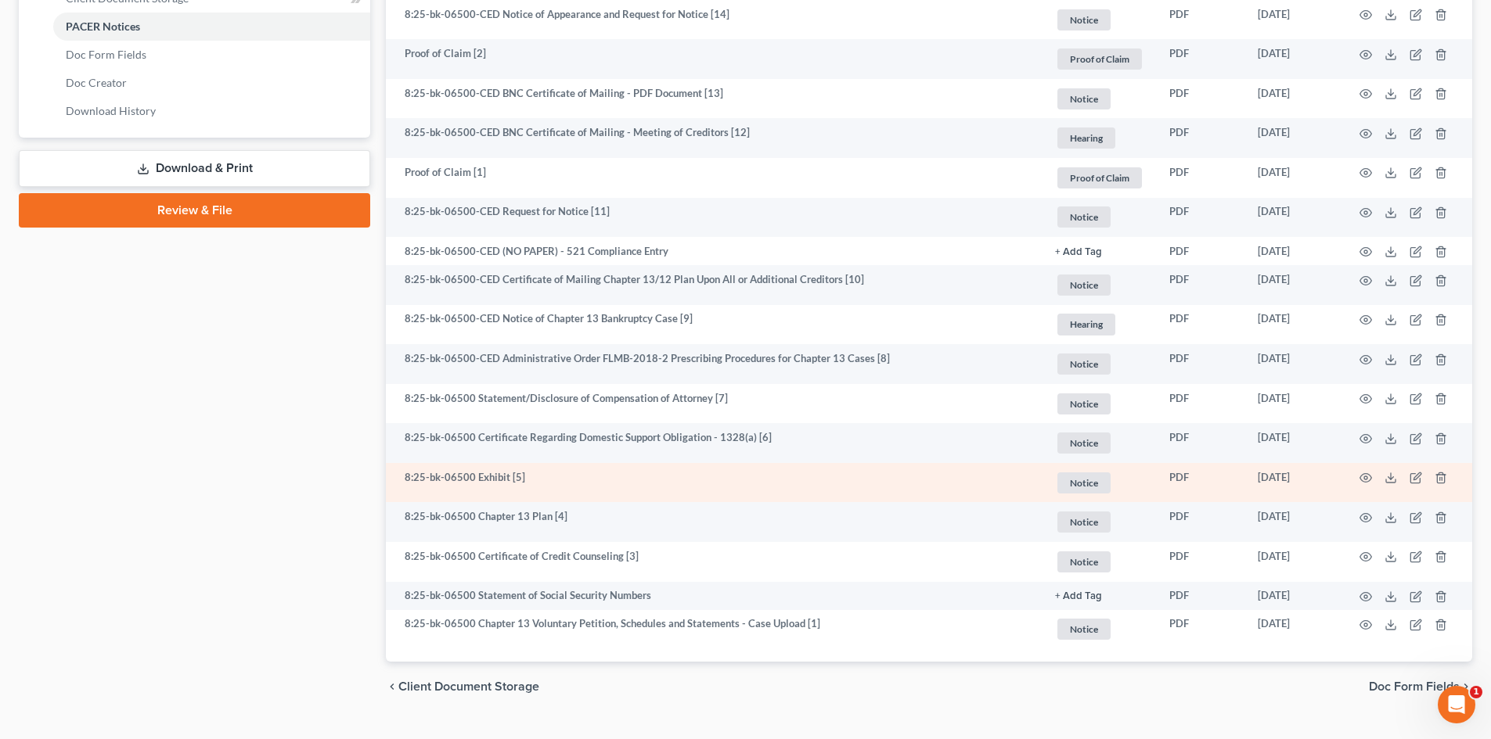
scroll to position [774, 0]
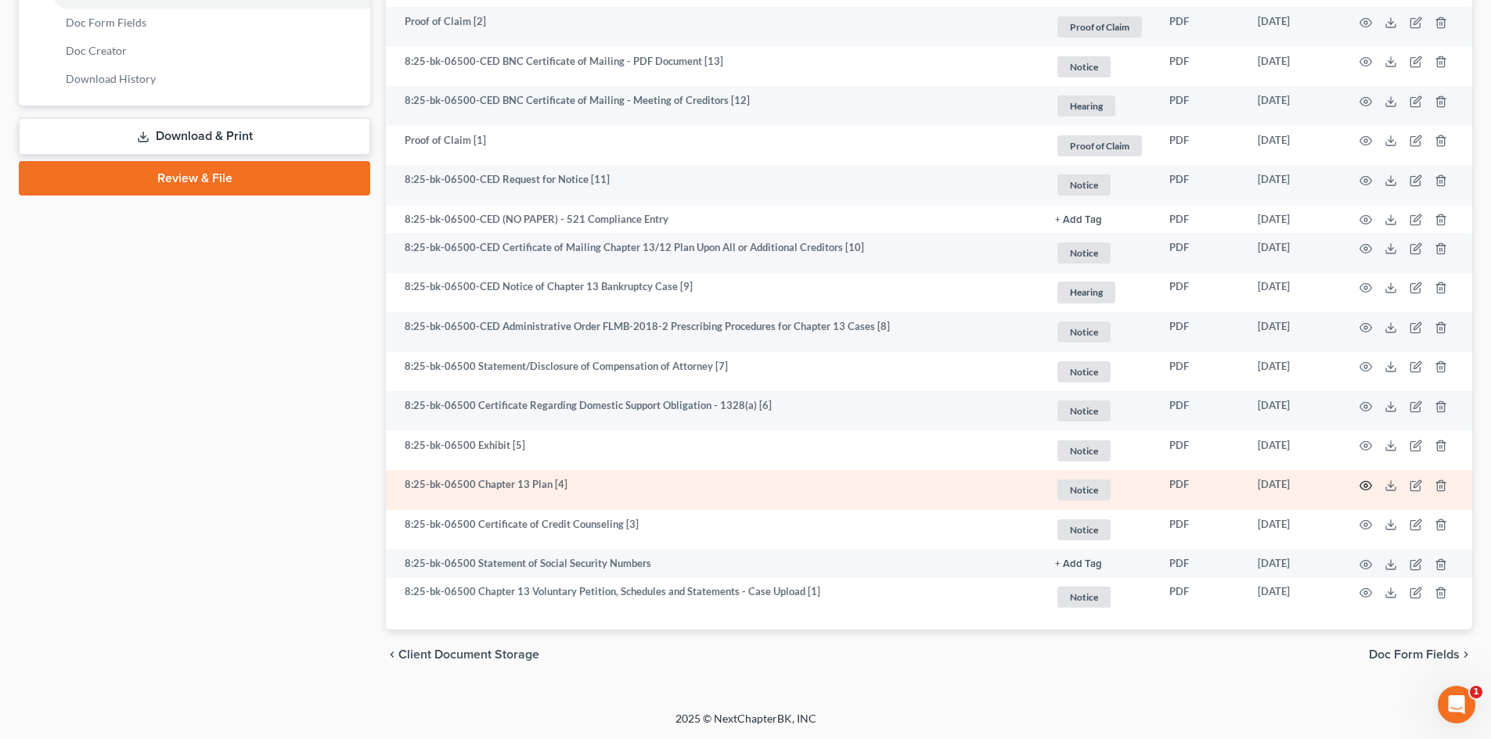
click at [1361, 488] on icon "button" at bounding box center [1366, 486] width 12 height 9
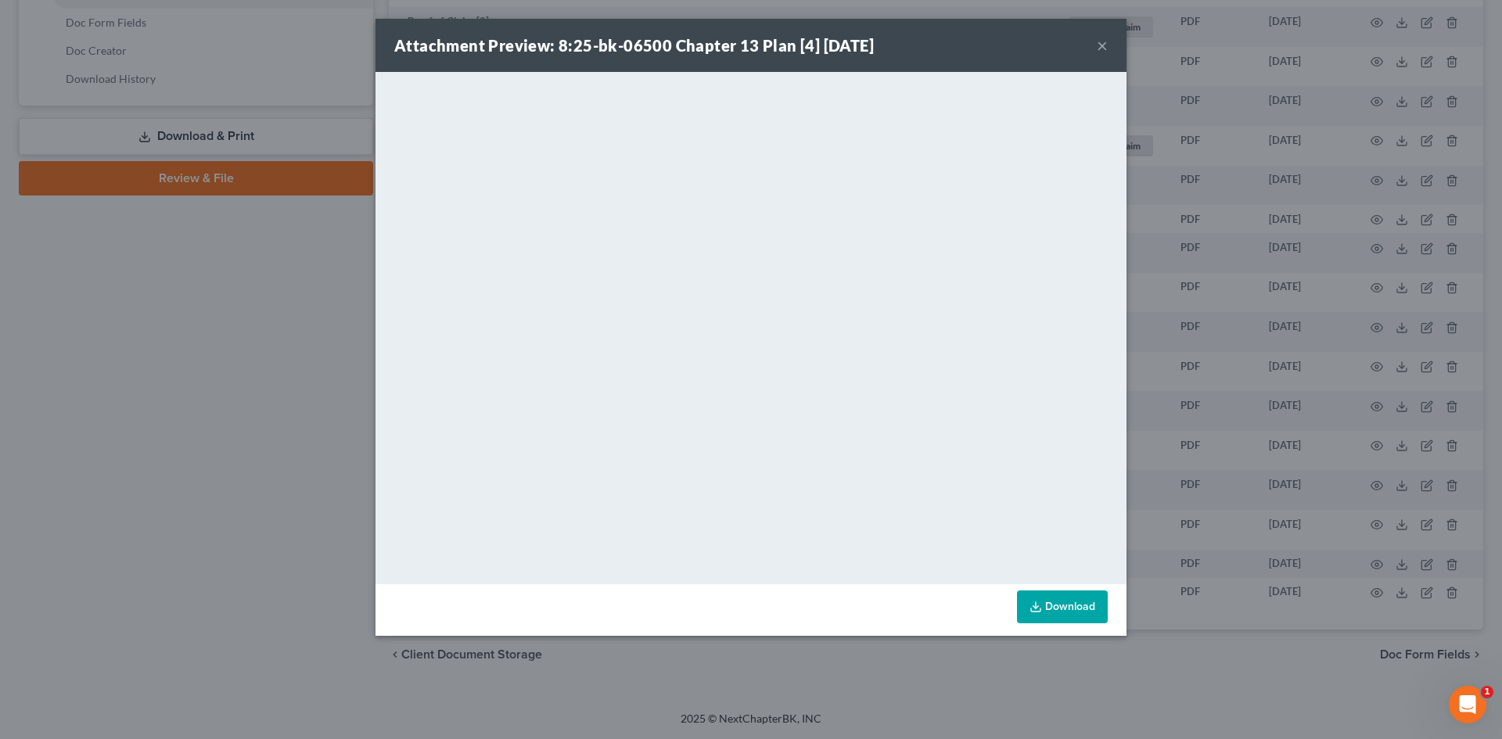
click at [1103, 45] on button "×" at bounding box center [1102, 45] width 11 height 19
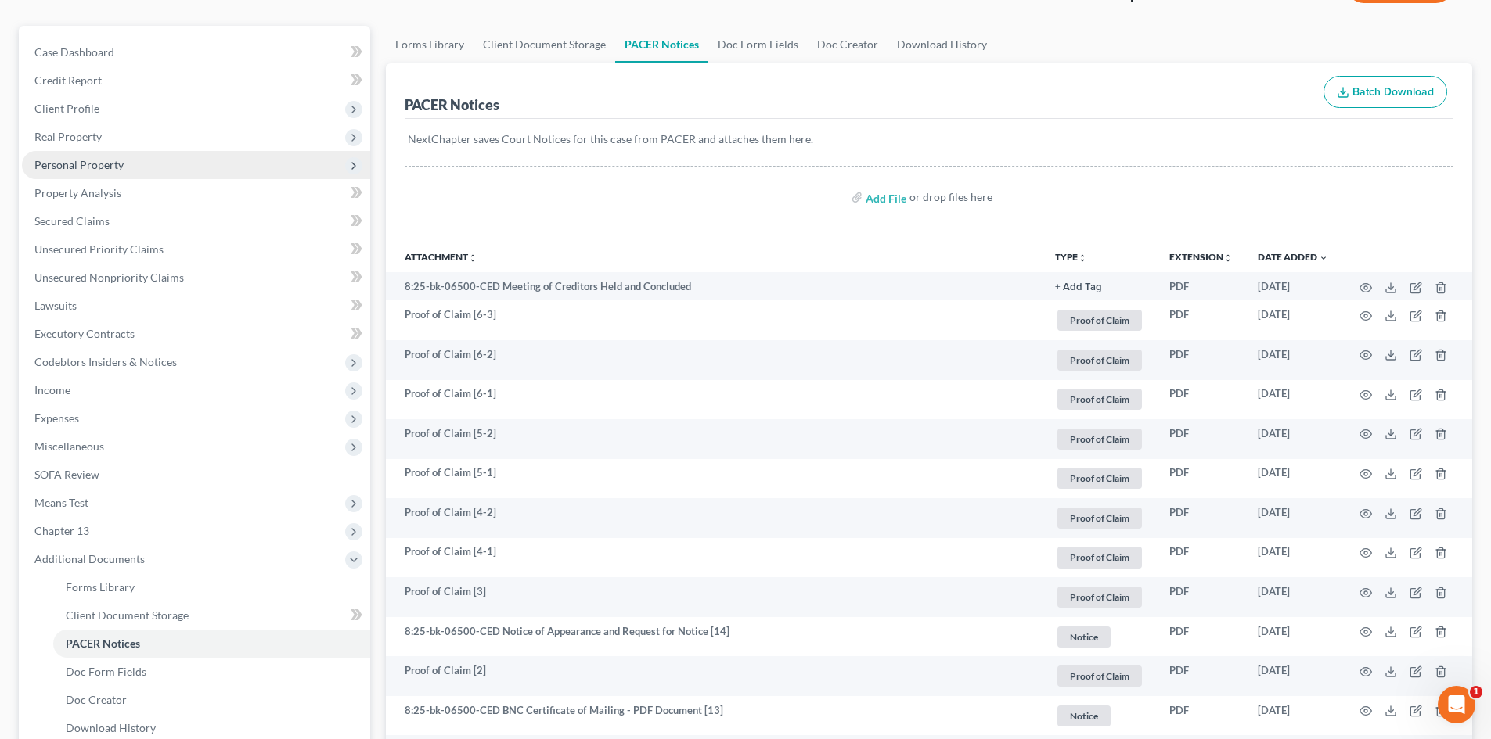
scroll to position [0, 0]
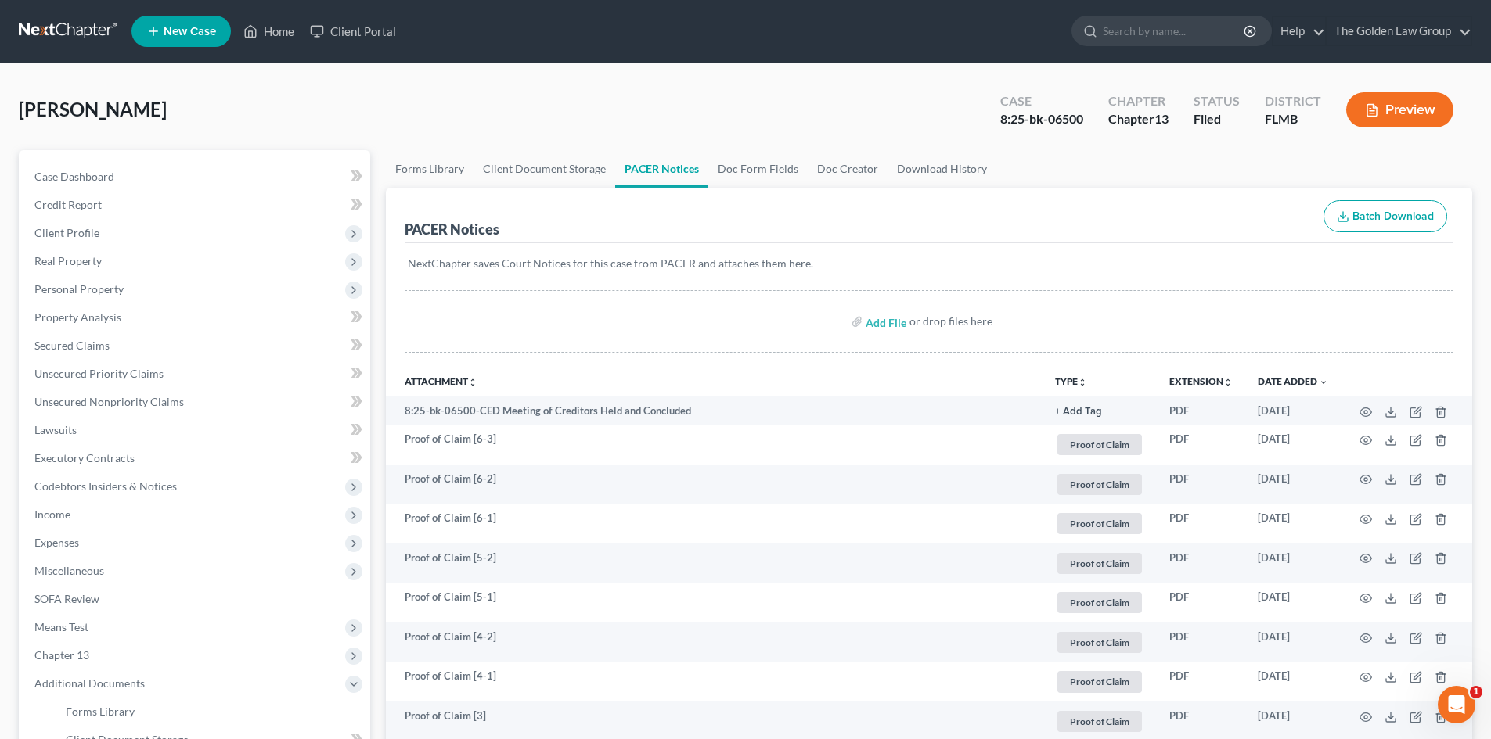
click at [87, 41] on link at bounding box center [69, 31] width 100 height 28
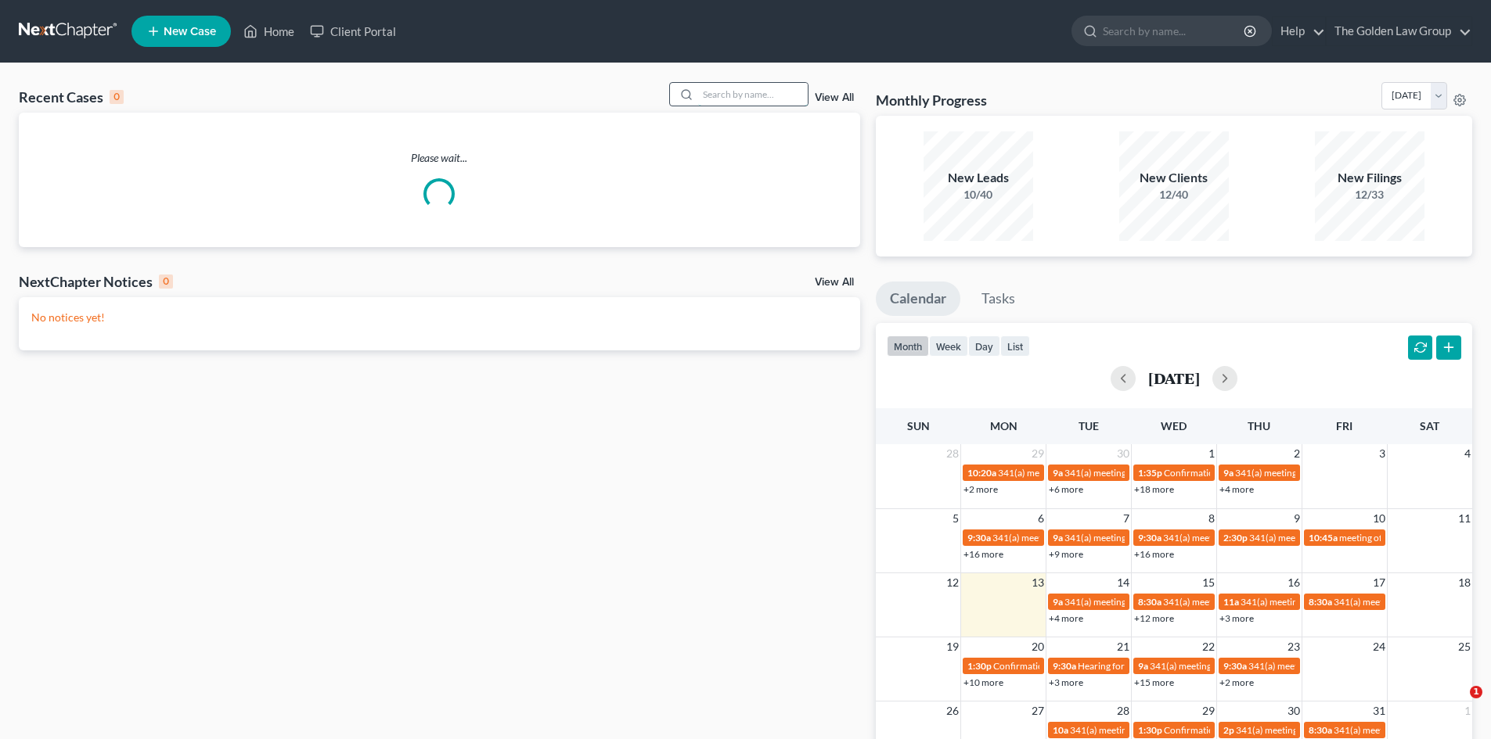
click at [739, 94] on input "search" at bounding box center [753, 94] width 110 height 23
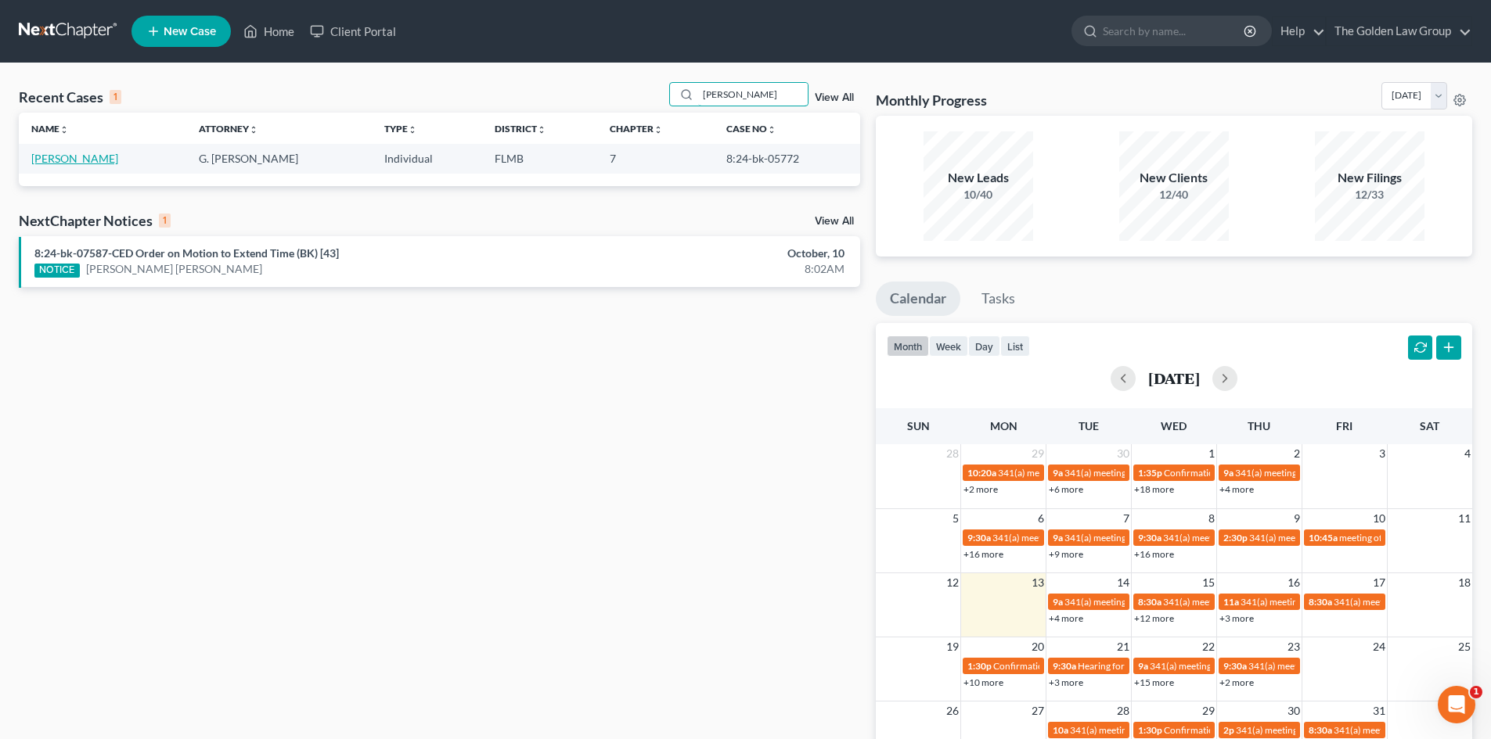
type input "darci"
click at [82, 160] on link "Warren, Darci" at bounding box center [74, 158] width 87 height 13
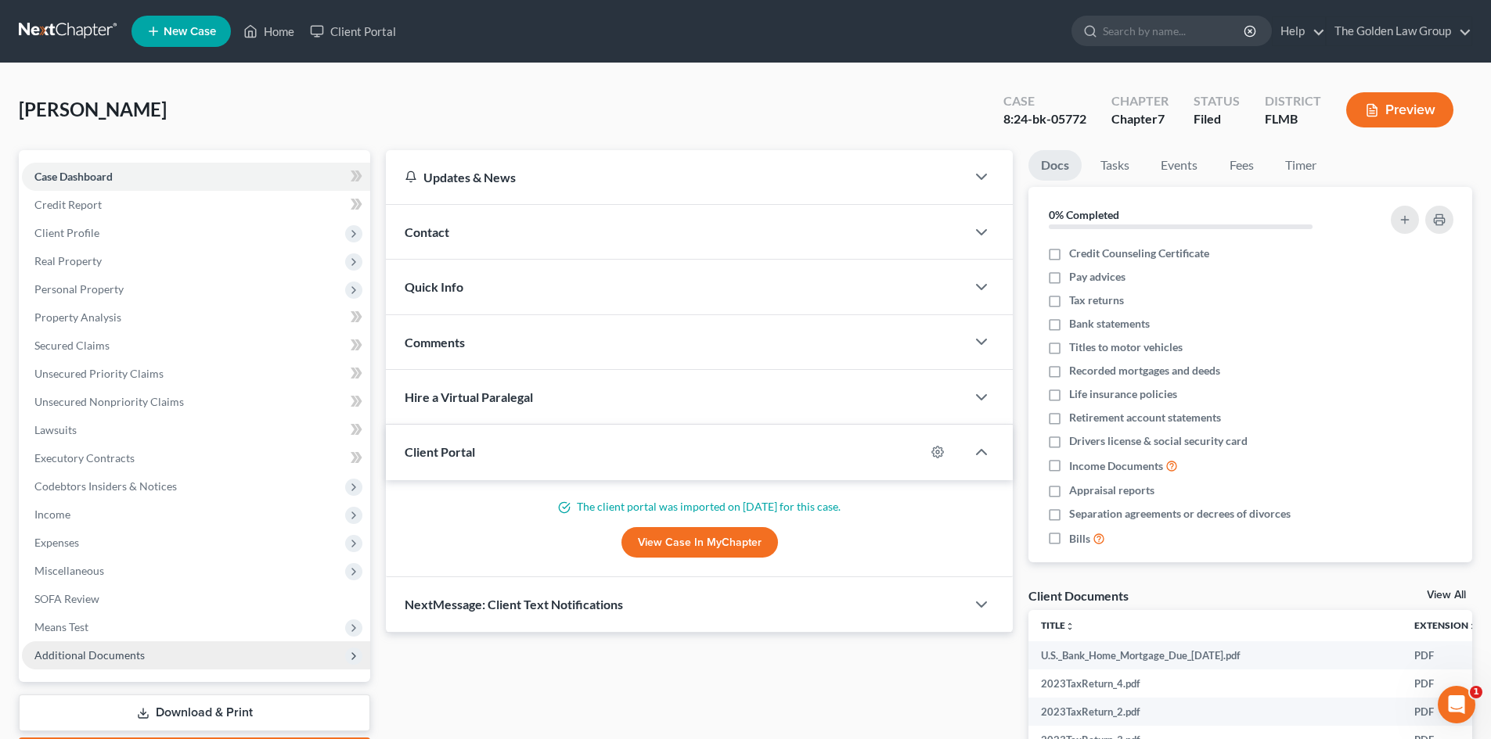
click at [106, 653] on span "Additional Documents" at bounding box center [89, 655] width 110 height 13
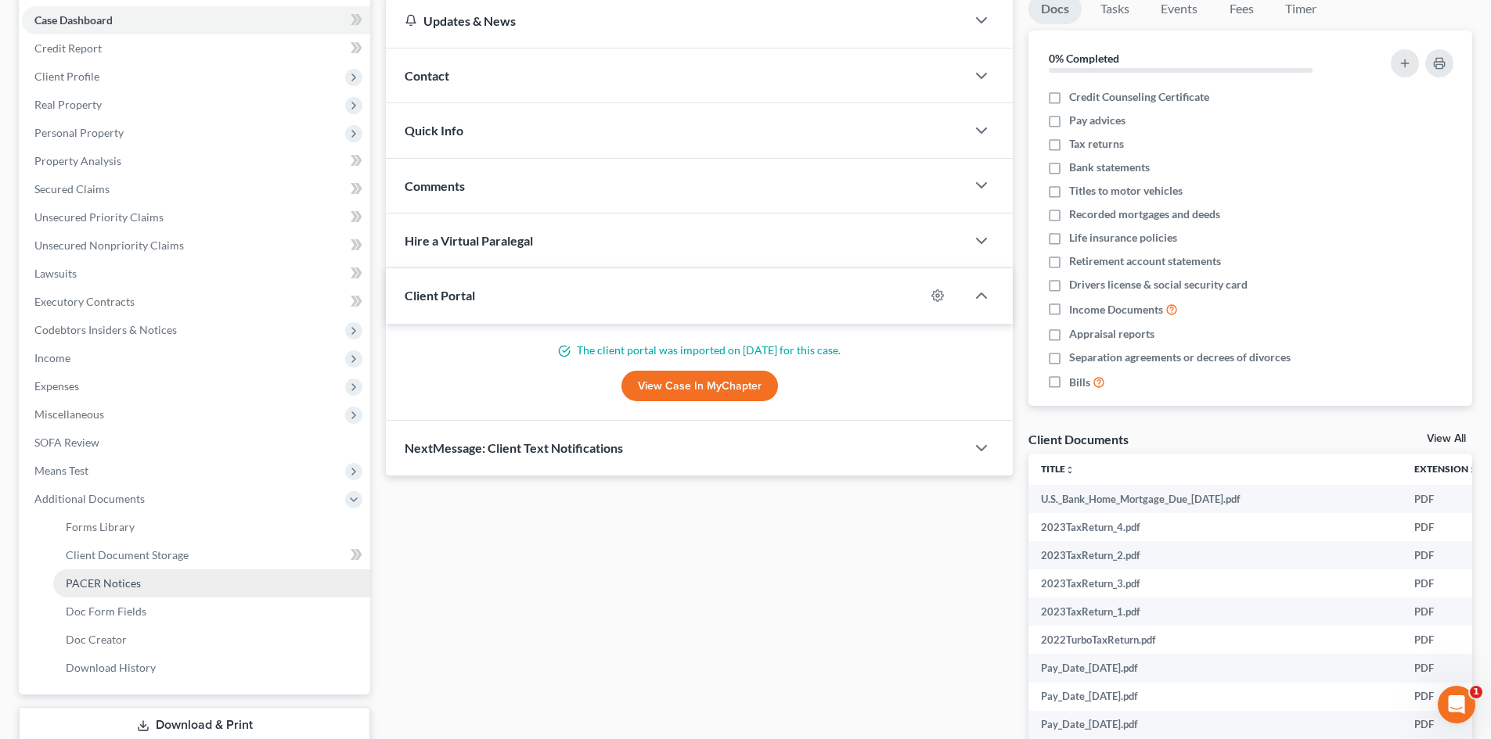
click at [123, 586] on span "PACER Notices" at bounding box center [103, 583] width 75 height 13
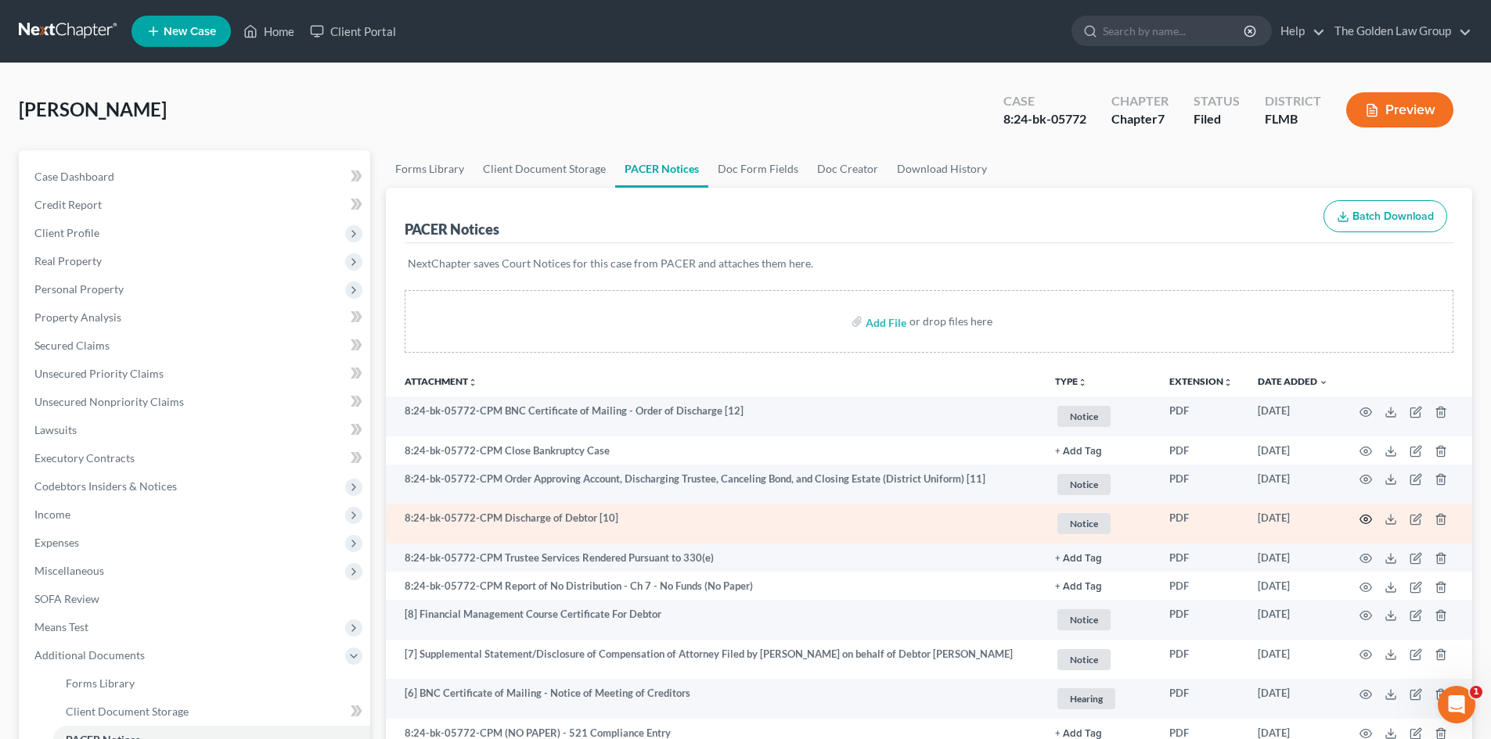
click at [1366, 516] on icon "button" at bounding box center [1366, 520] width 12 height 9
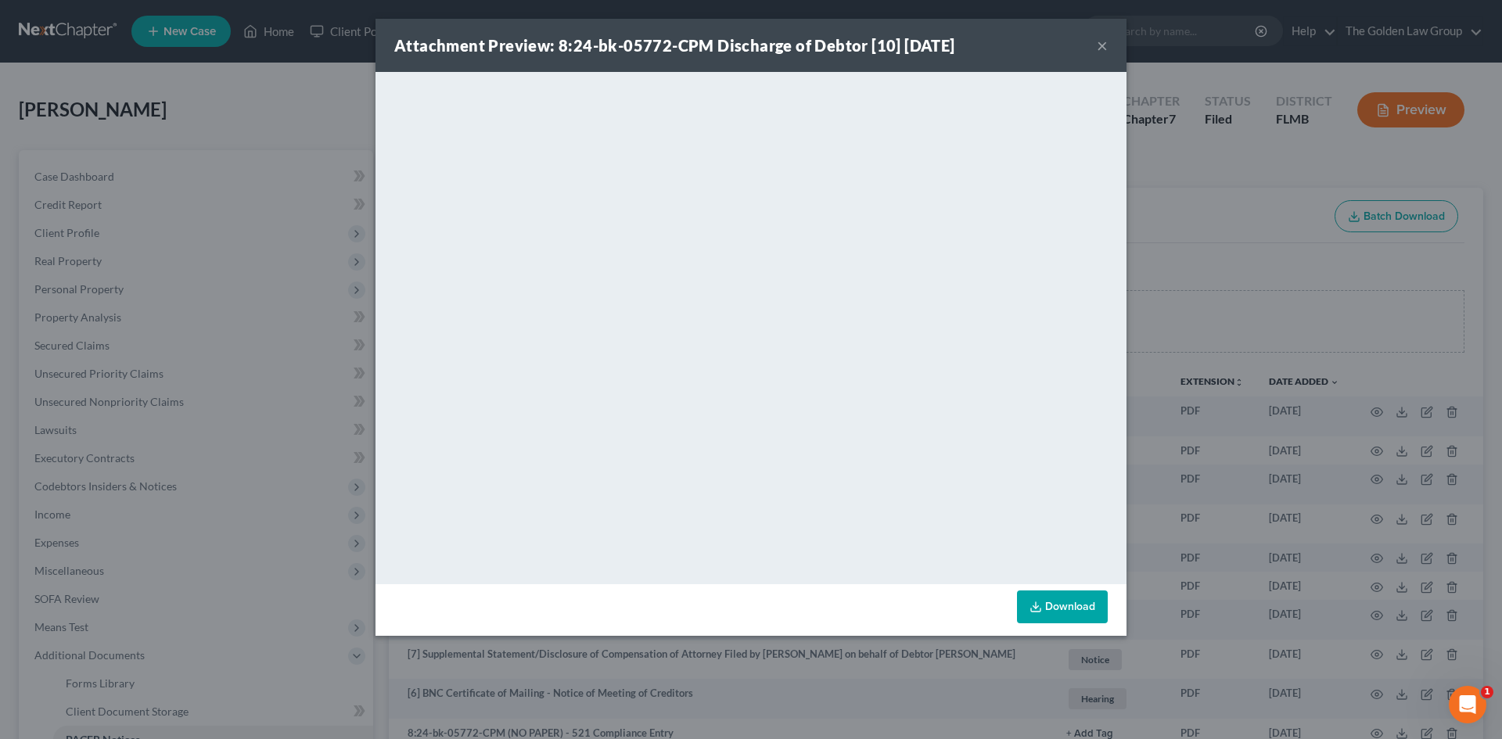
click at [1097, 44] on button "×" at bounding box center [1102, 45] width 11 height 19
